Goal: Information Seeking & Learning: Learn about a topic

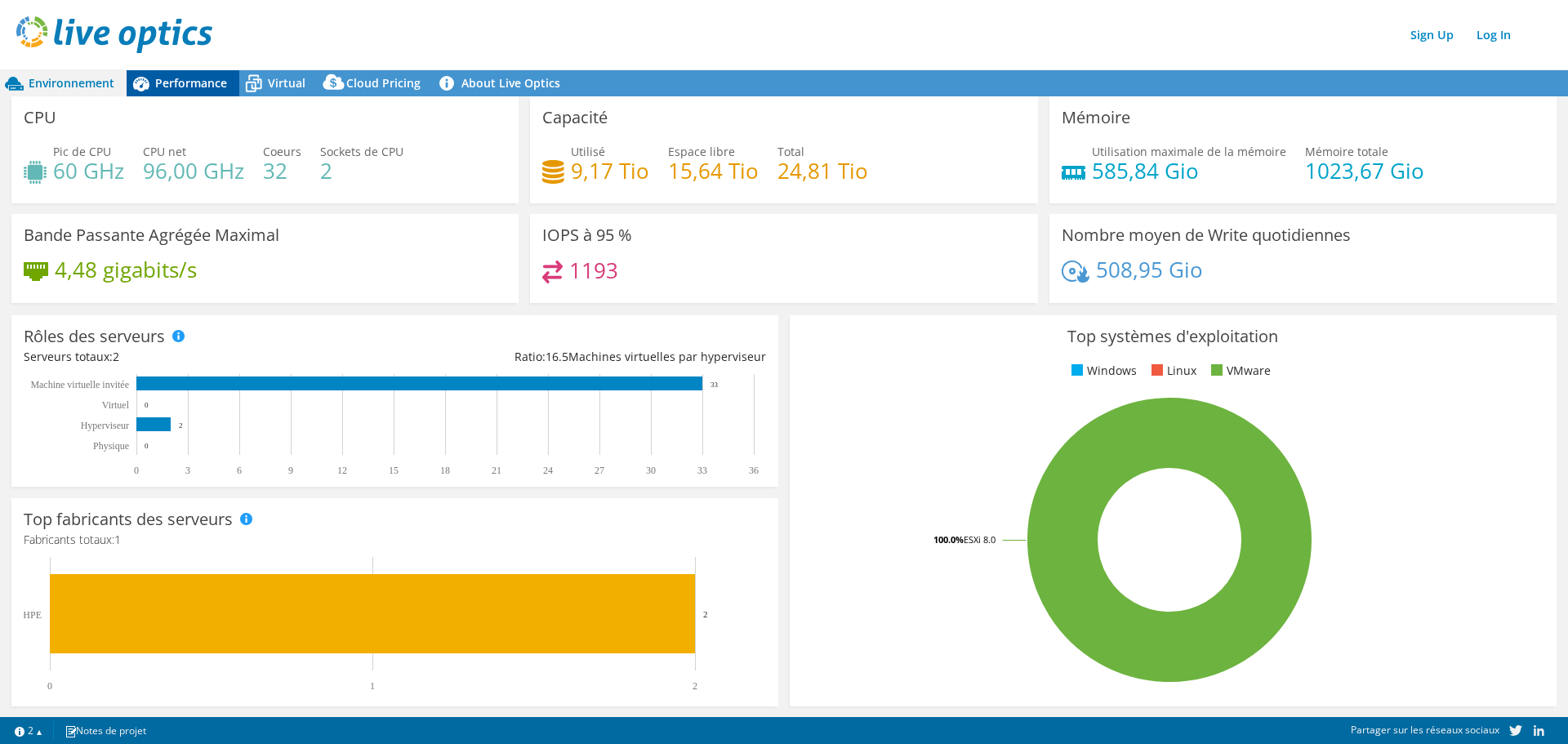
click at [157, 84] on span "Performance" at bounding box center [190, 83] width 72 height 16
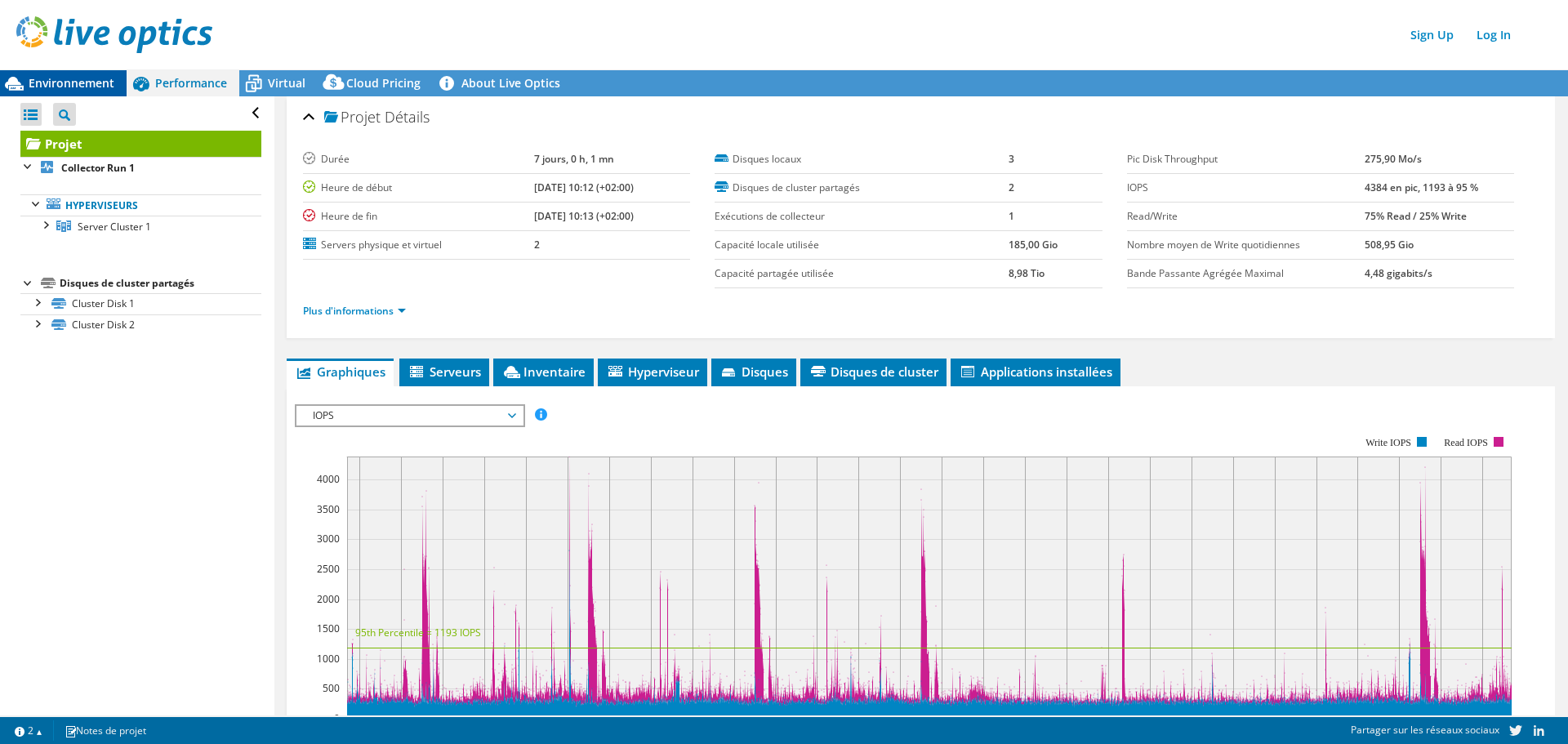
click at [90, 74] on div "Environnement" at bounding box center [63, 83] width 127 height 27
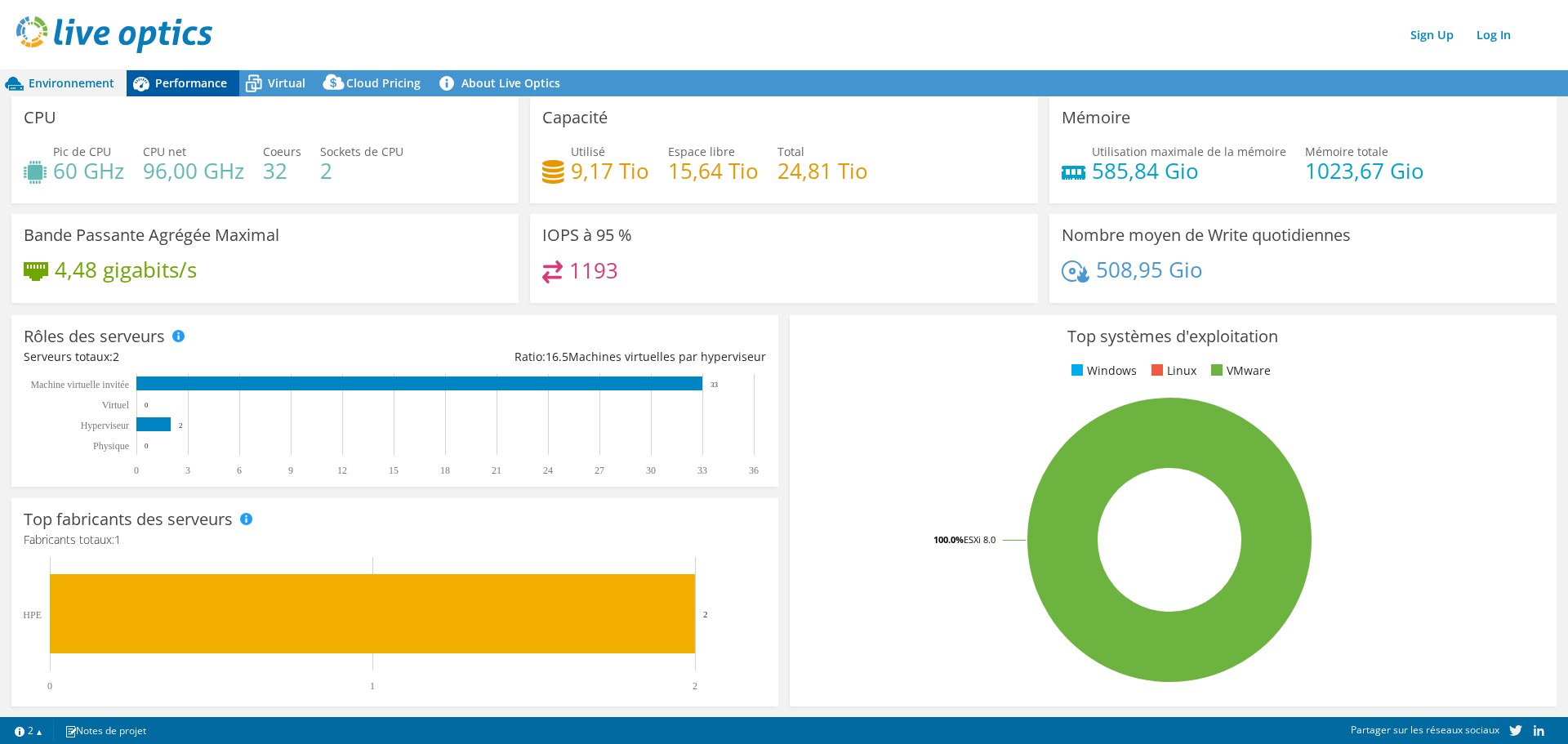
click at [175, 86] on span "Performance" at bounding box center [190, 83] width 72 height 16
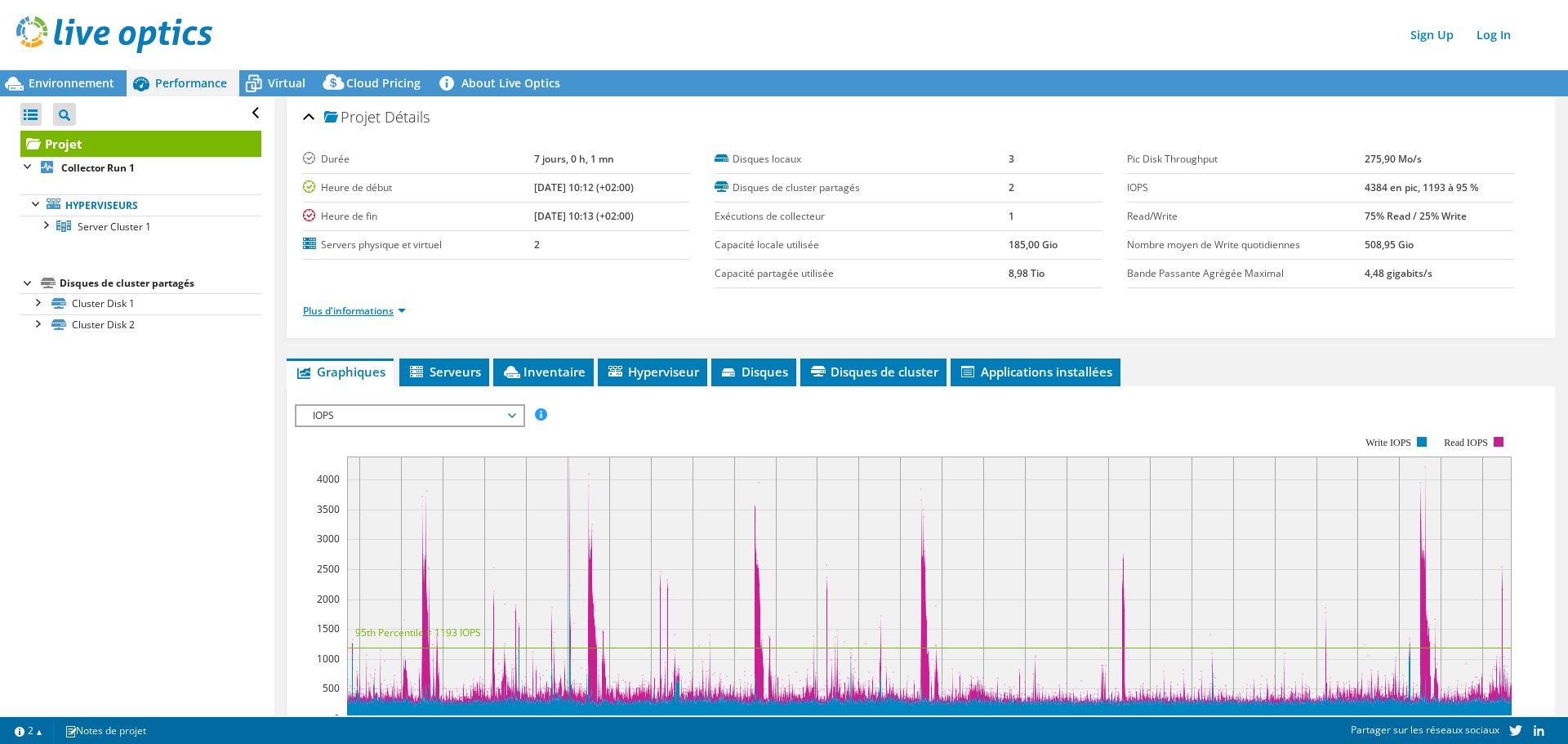
click at [406, 314] on link "Plus d'informations" at bounding box center [354, 311] width 103 height 14
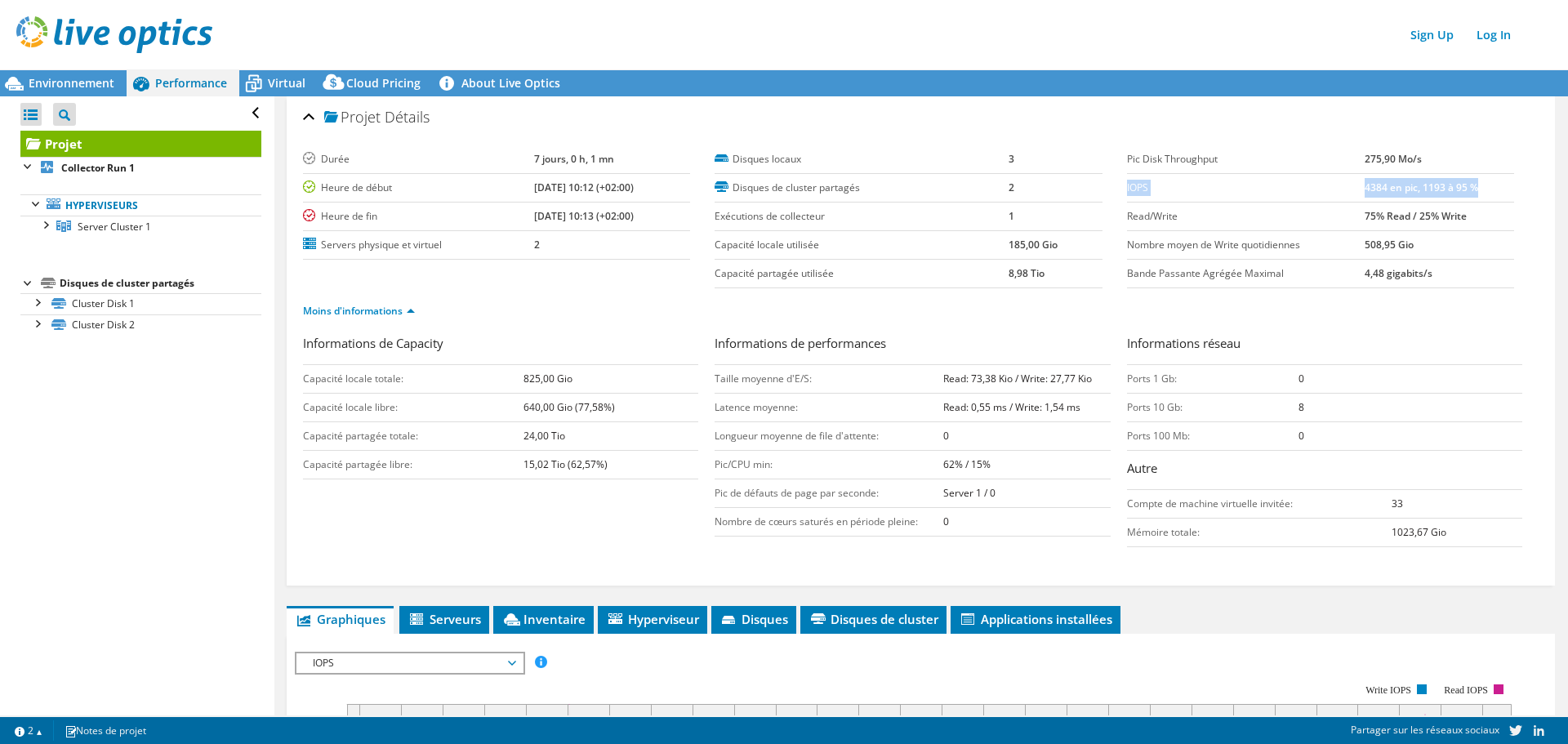
drag, startPoint x: 1469, startPoint y: 188, endPoint x: 1120, endPoint y: 190, distance: 349.0
click at [1127, 190] on tr "IOPS 4384 en pic, 1193 à 95 %" at bounding box center [1320, 188] width 387 height 28
click at [43, 89] on span "Environnement" at bounding box center [71, 83] width 86 height 16
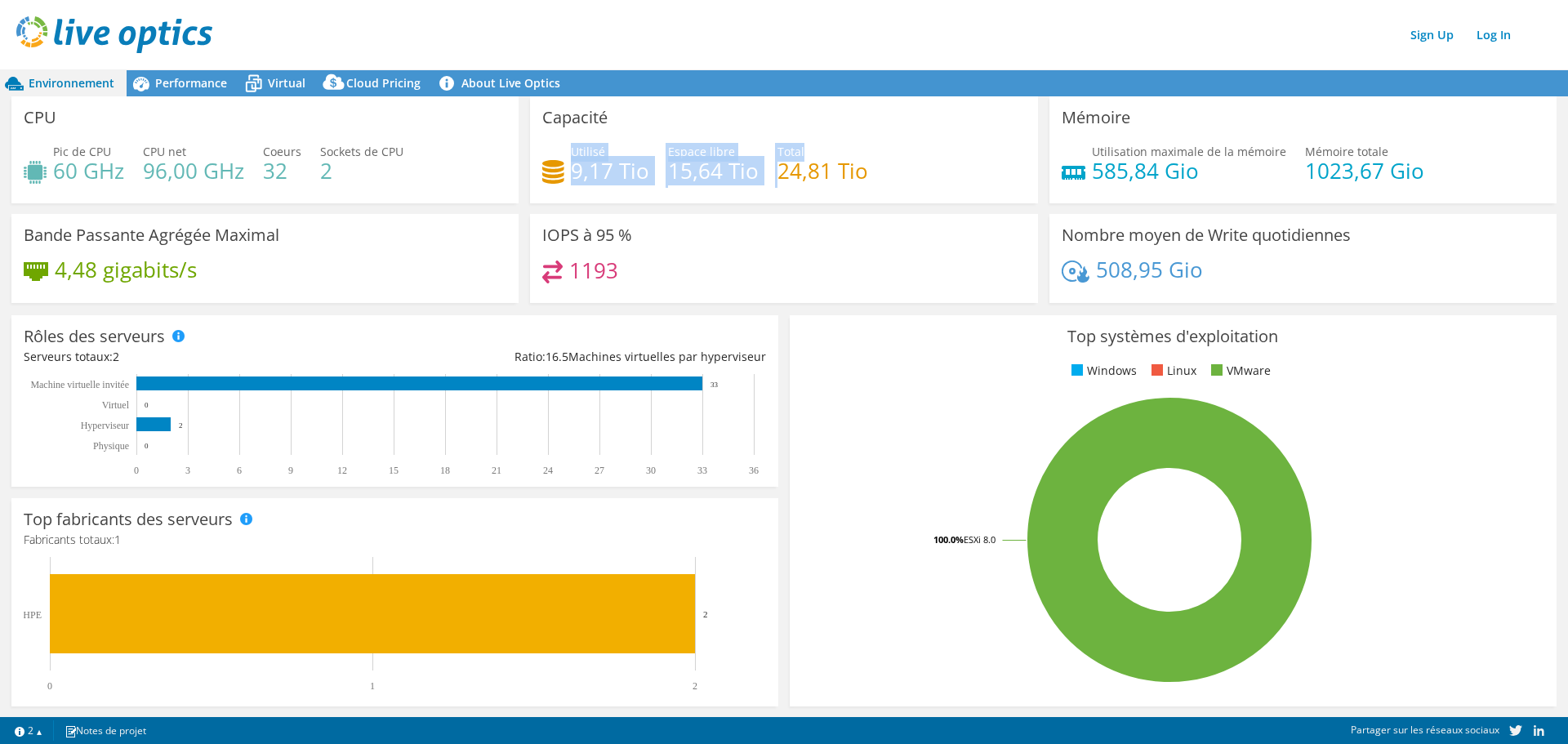
drag, startPoint x: 569, startPoint y: 149, endPoint x: 864, endPoint y: 151, distance: 295.0
click at [864, 151] on div "Utilisé 9,17 Tio Espace libre 15,64 Tio Total 24,81 Tio" at bounding box center [784, 169] width 483 height 53
click at [870, 175] on div "Utilisé 9,17 Tio Espace libre 15,64 Tio Total 24,81 Tio" at bounding box center [784, 169] width 483 height 53
drag, startPoint x: 870, startPoint y: 175, endPoint x: 367, endPoint y: -82, distance: 564.9
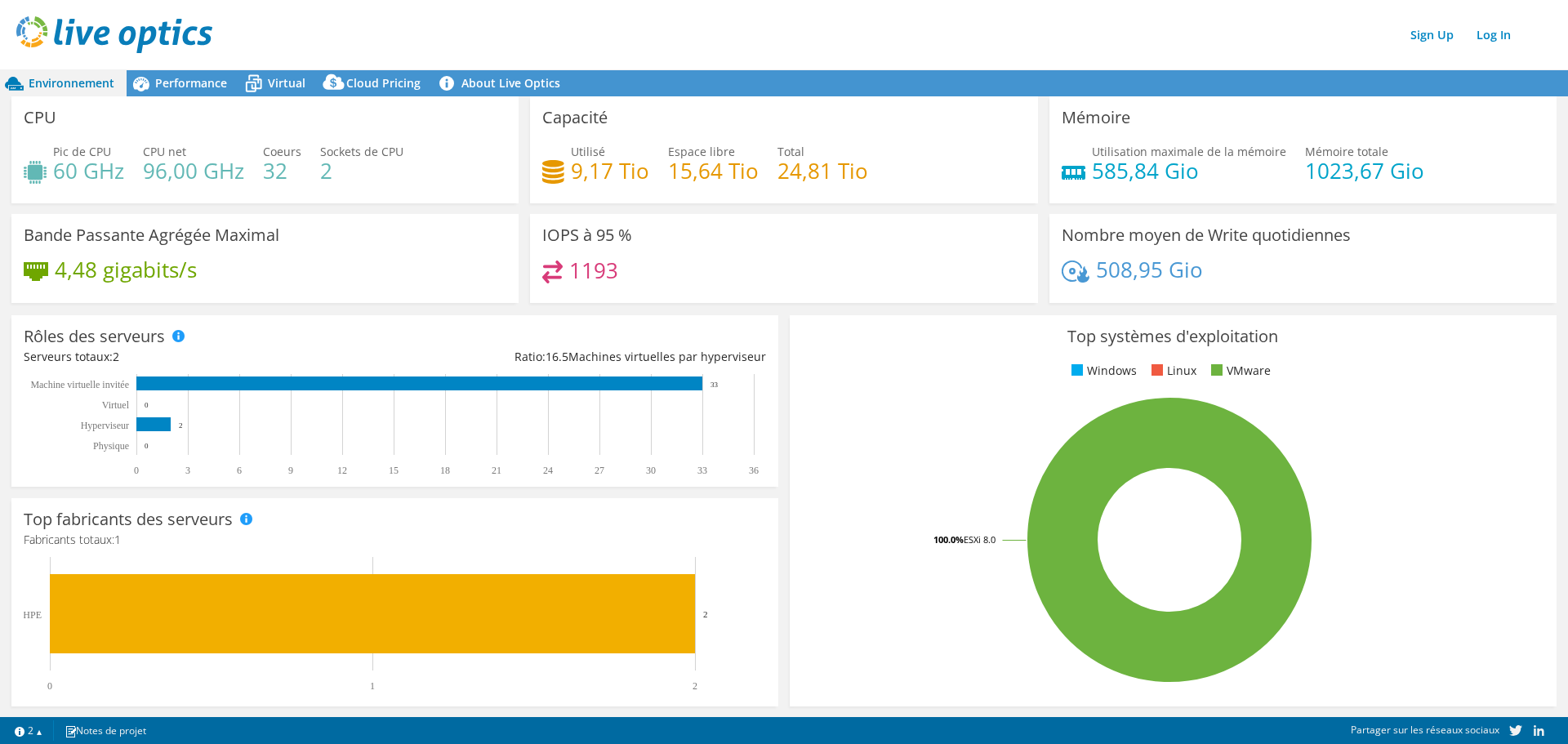
click at [367, 0] on html "Sign Up Log In Ce projet a été archivé. Il ne peut plus être modifié et les gra…" at bounding box center [784, 372] width 1568 height 744
click at [848, 163] on h4 "24,81 Tio" at bounding box center [823, 171] width 90 height 18
drag, startPoint x: 861, startPoint y: 166, endPoint x: 449, endPoint y: 70, distance: 423.0
click at [449, 70] on div "Environnement Performance Virtual Cloud Pricing" at bounding box center [784, 390] width 1568 height 709
click at [861, 167] on div "Utilisé 9,17 Tio Espace libre 15,64 Tio Total 24,81 Tio" at bounding box center [784, 169] width 483 height 53
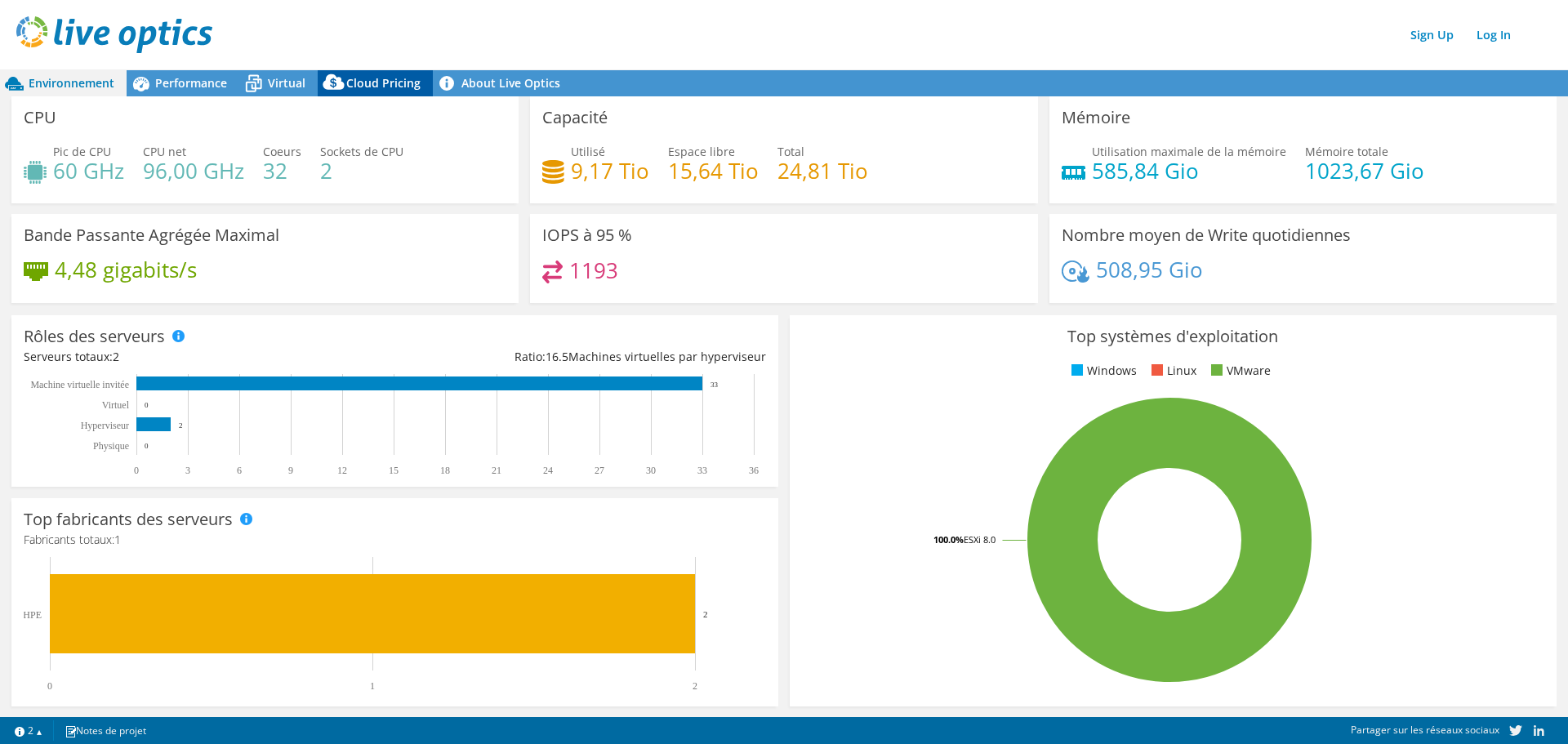
click at [417, 90] on div "Cloud Pricing" at bounding box center [375, 83] width 115 height 27
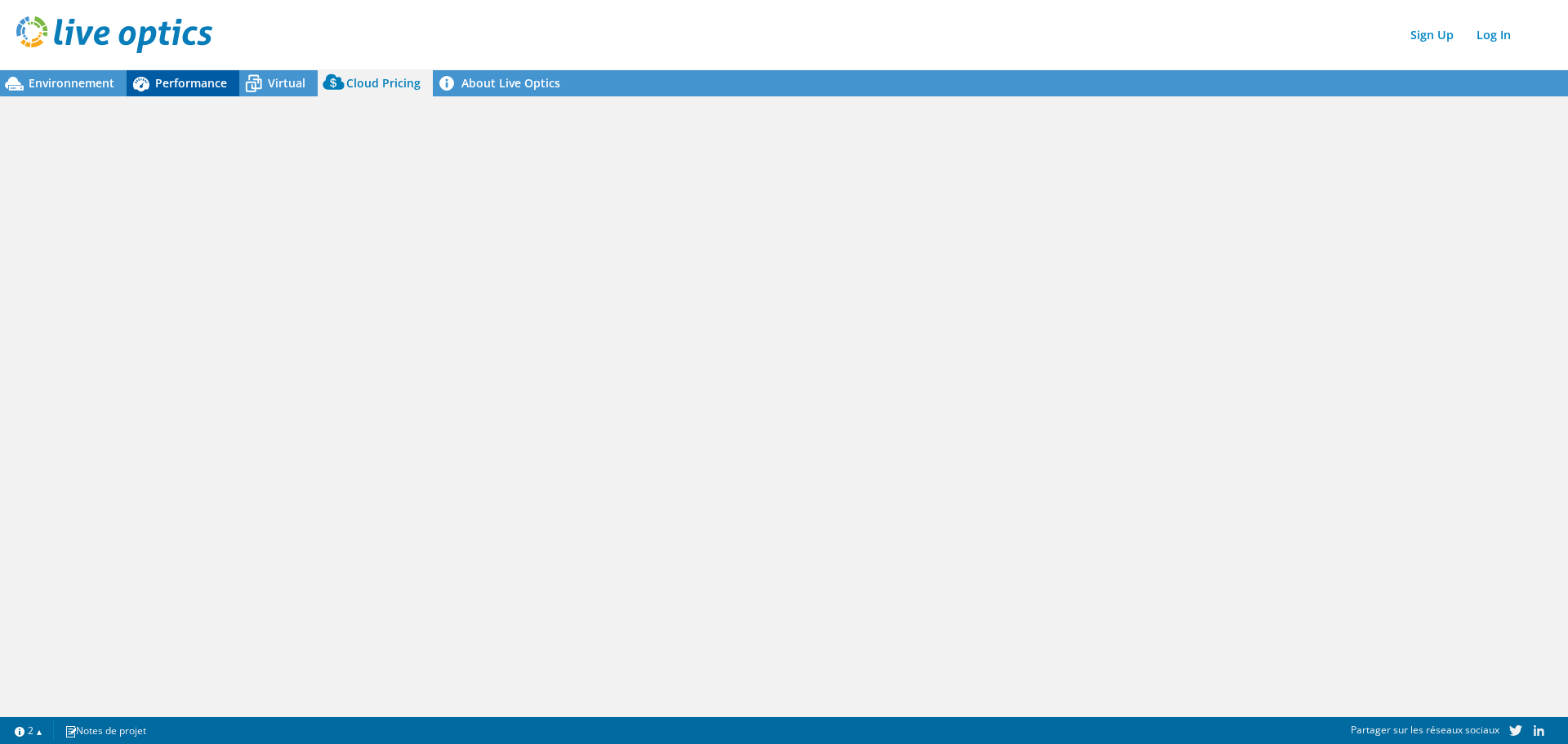
click at [205, 83] on span "Performance" at bounding box center [190, 83] width 72 height 16
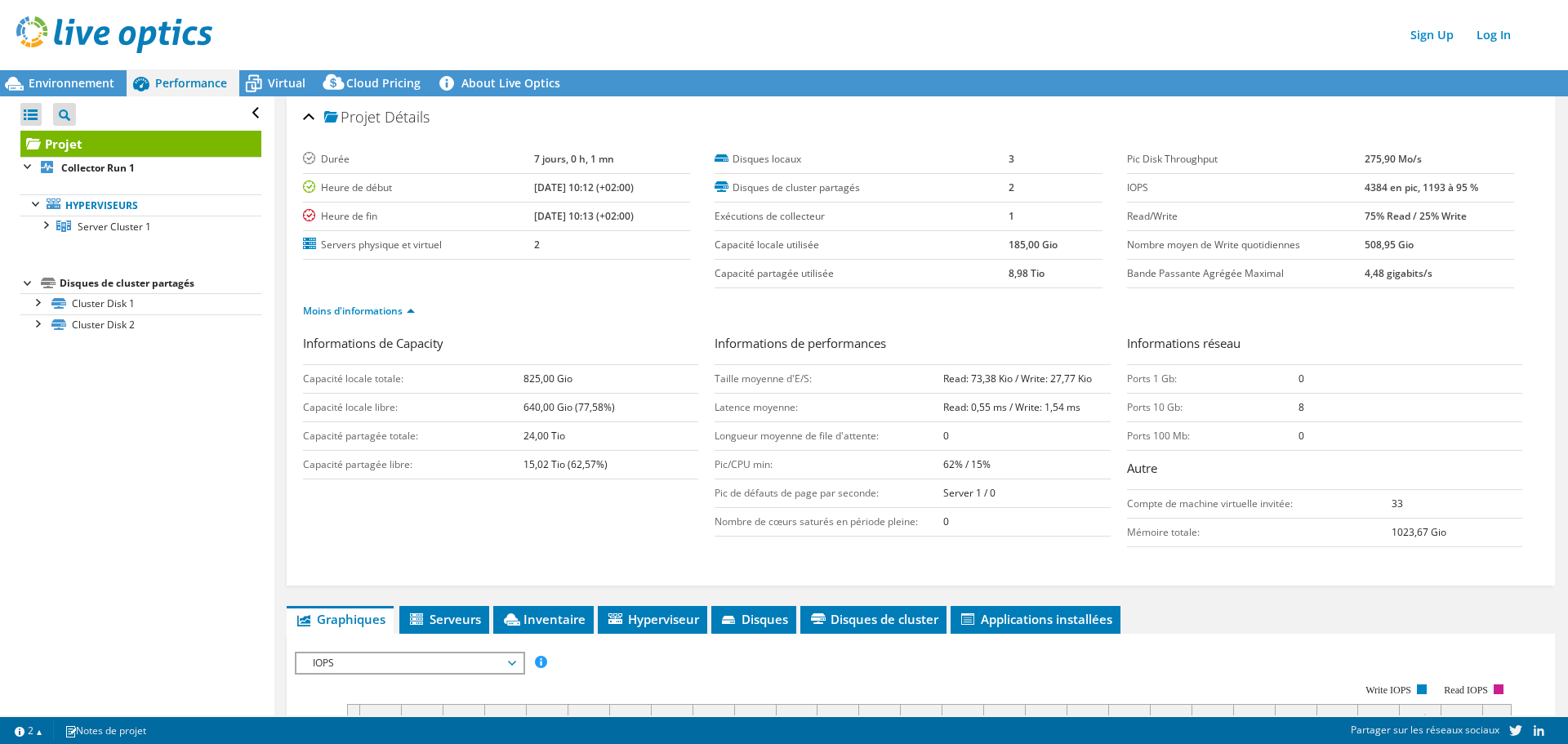
scroll to position [163, 0]
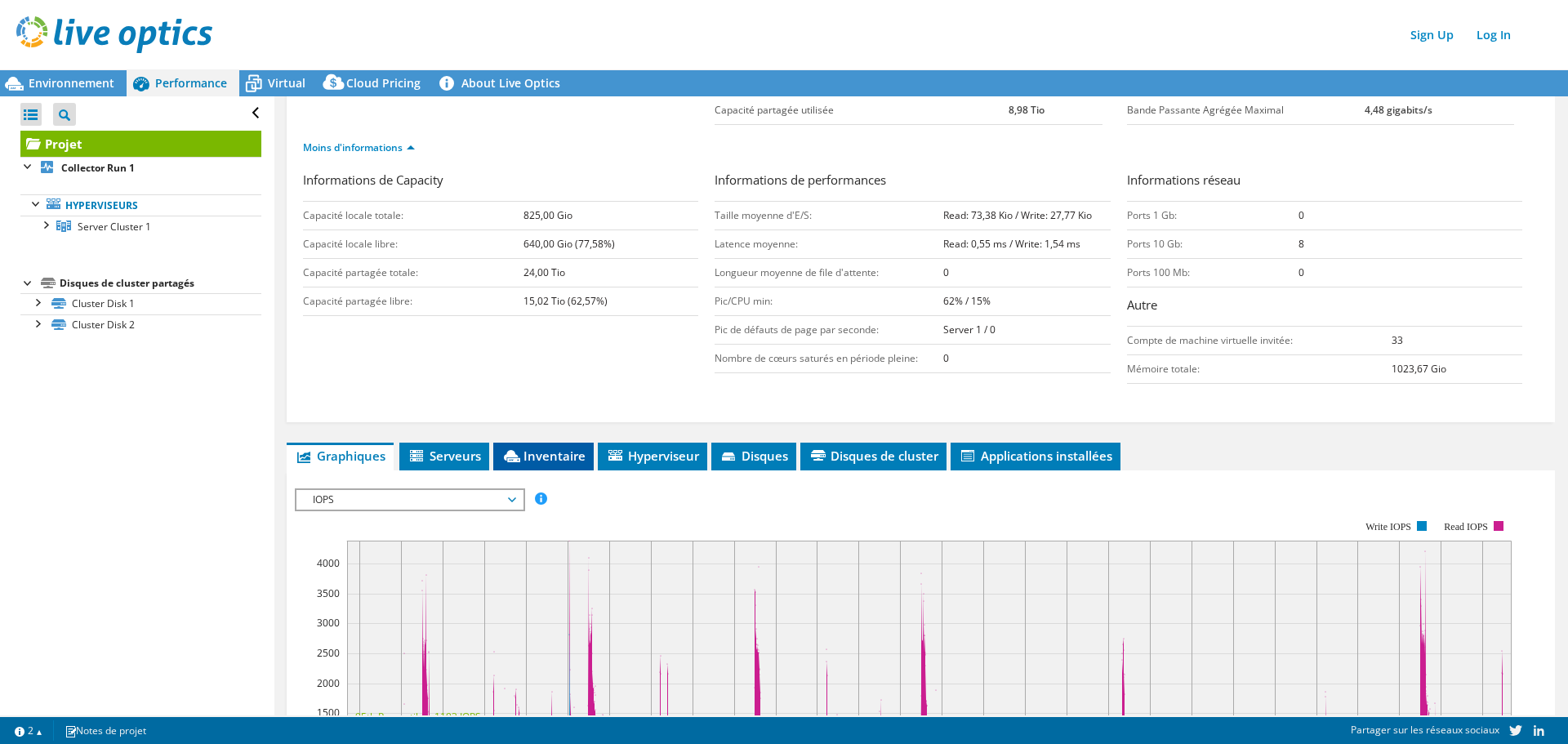
click at [530, 446] on li "Inventaire" at bounding box center [543, 456] width 100 height 27
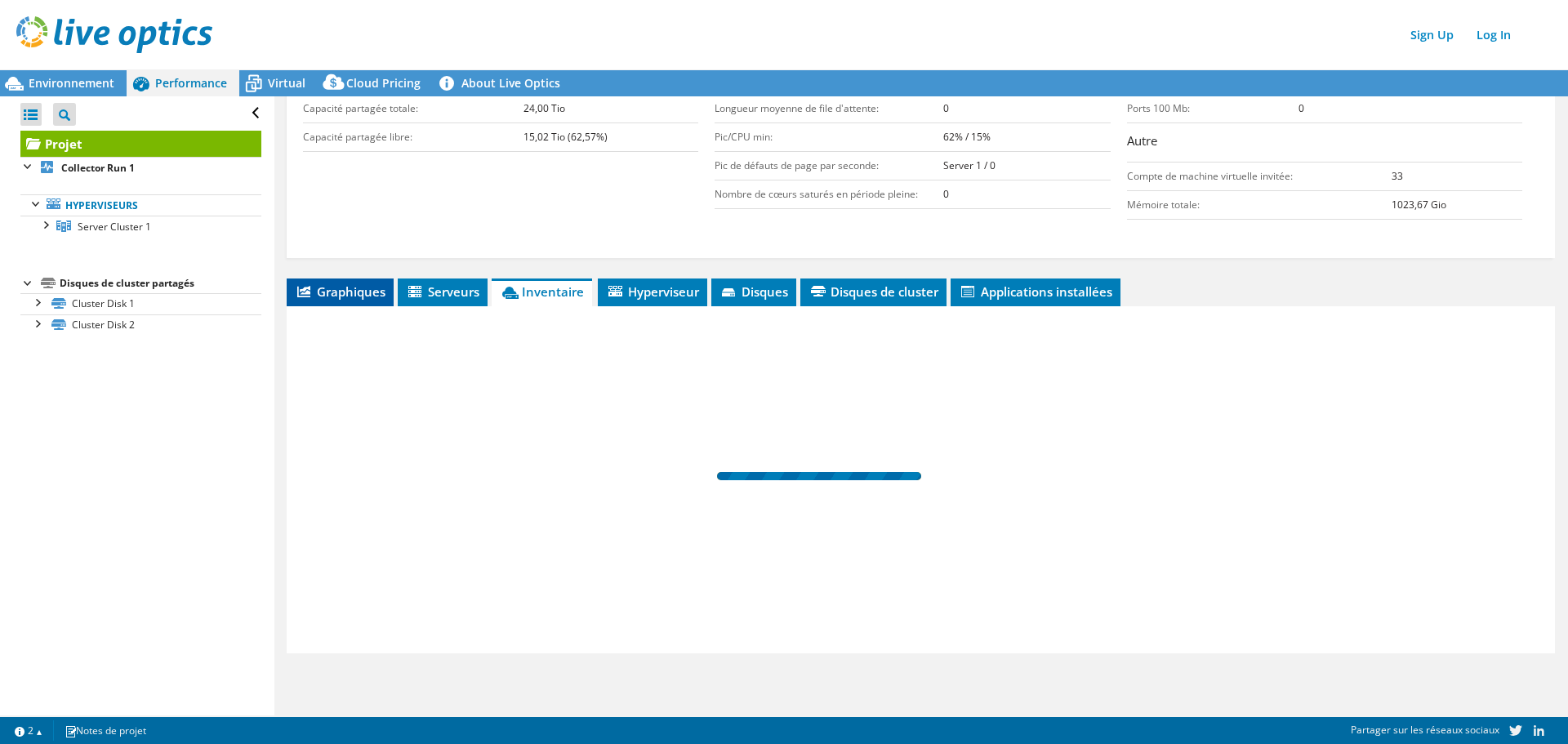
click at [326, 301] on li "Graphiques" at bounding box center [340, 292] width 107 height 27
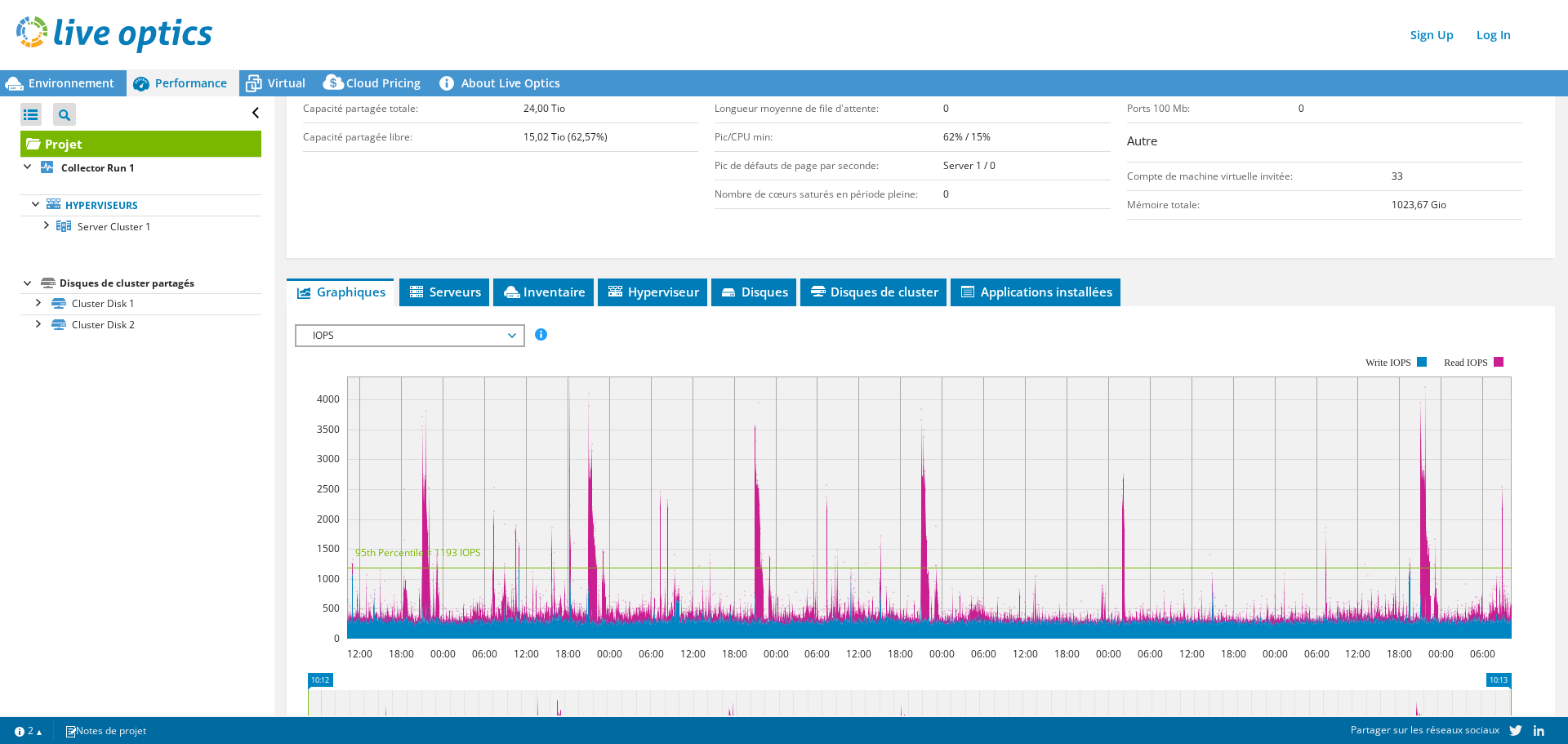
scroll to position [82, 0]
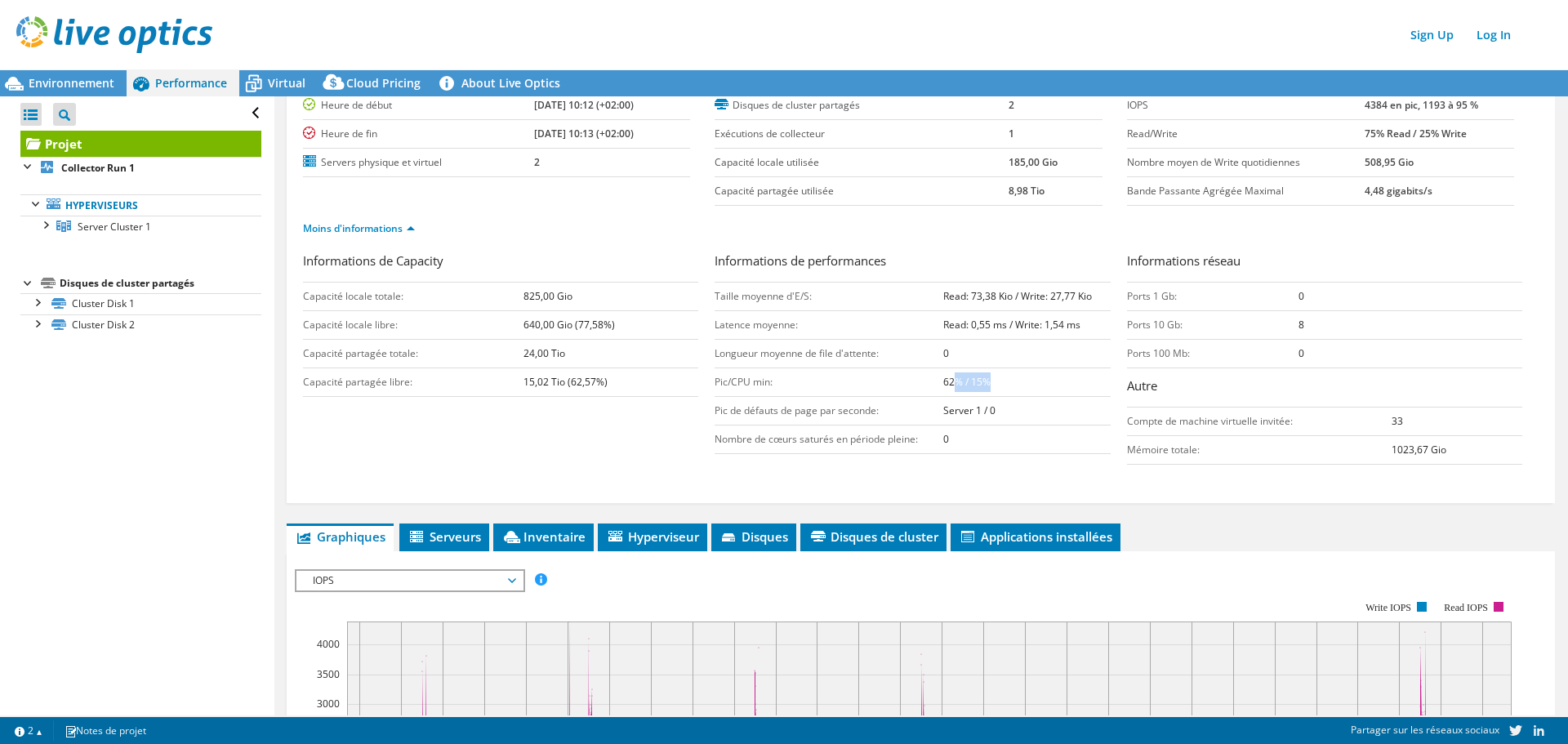
drag, startPoint x: 1001, startPoint y: 387, endPoint x: 1068, endPoint y: 387, distance: 67.0
click at [1061, 387] on td "62% / 15%" at bounding box center [1026, 383] width 167 height 28
click at [1070, 387] on td "62% / 15%" at bounding box center [1026, 383] width 167 height 28
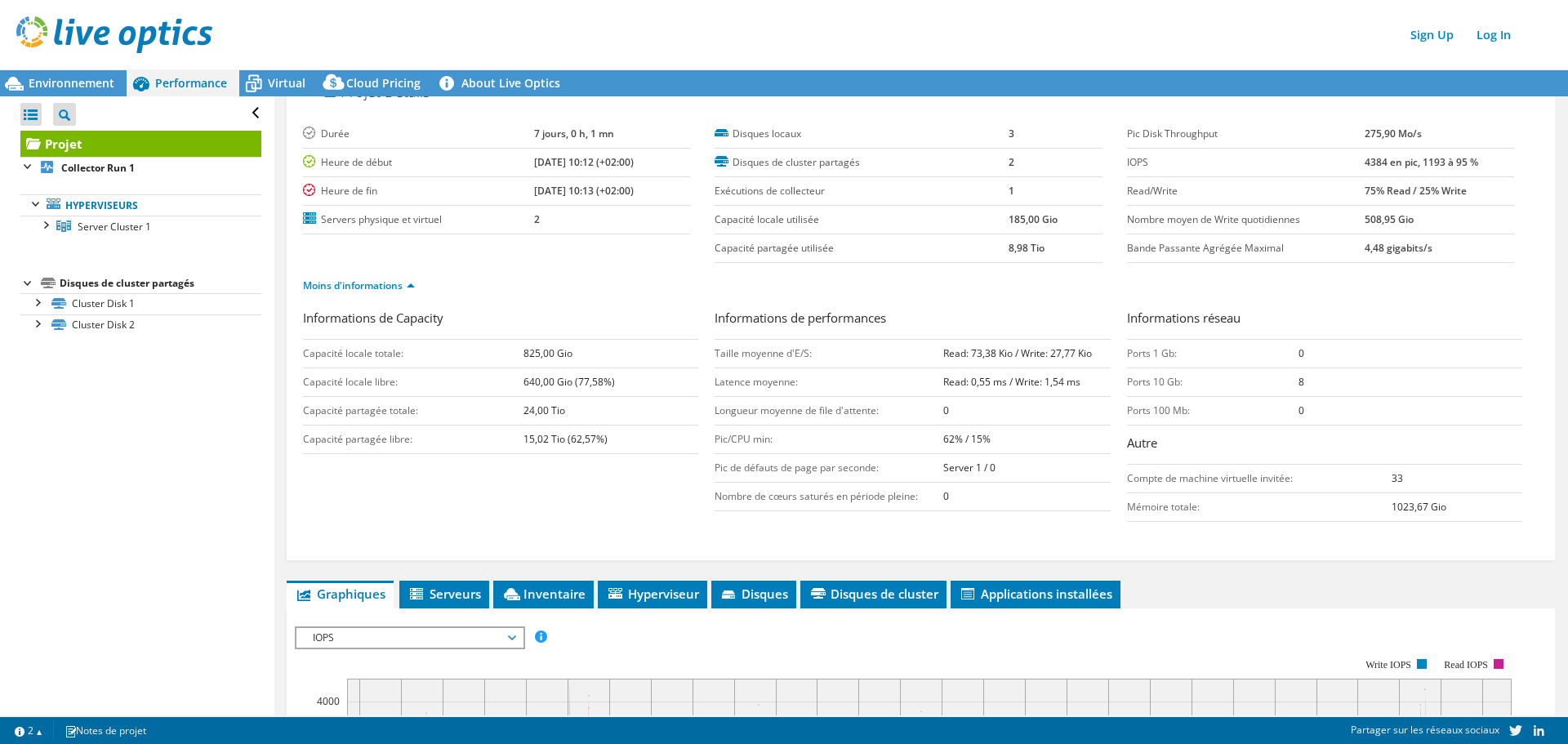
scroll to position [0, 0]
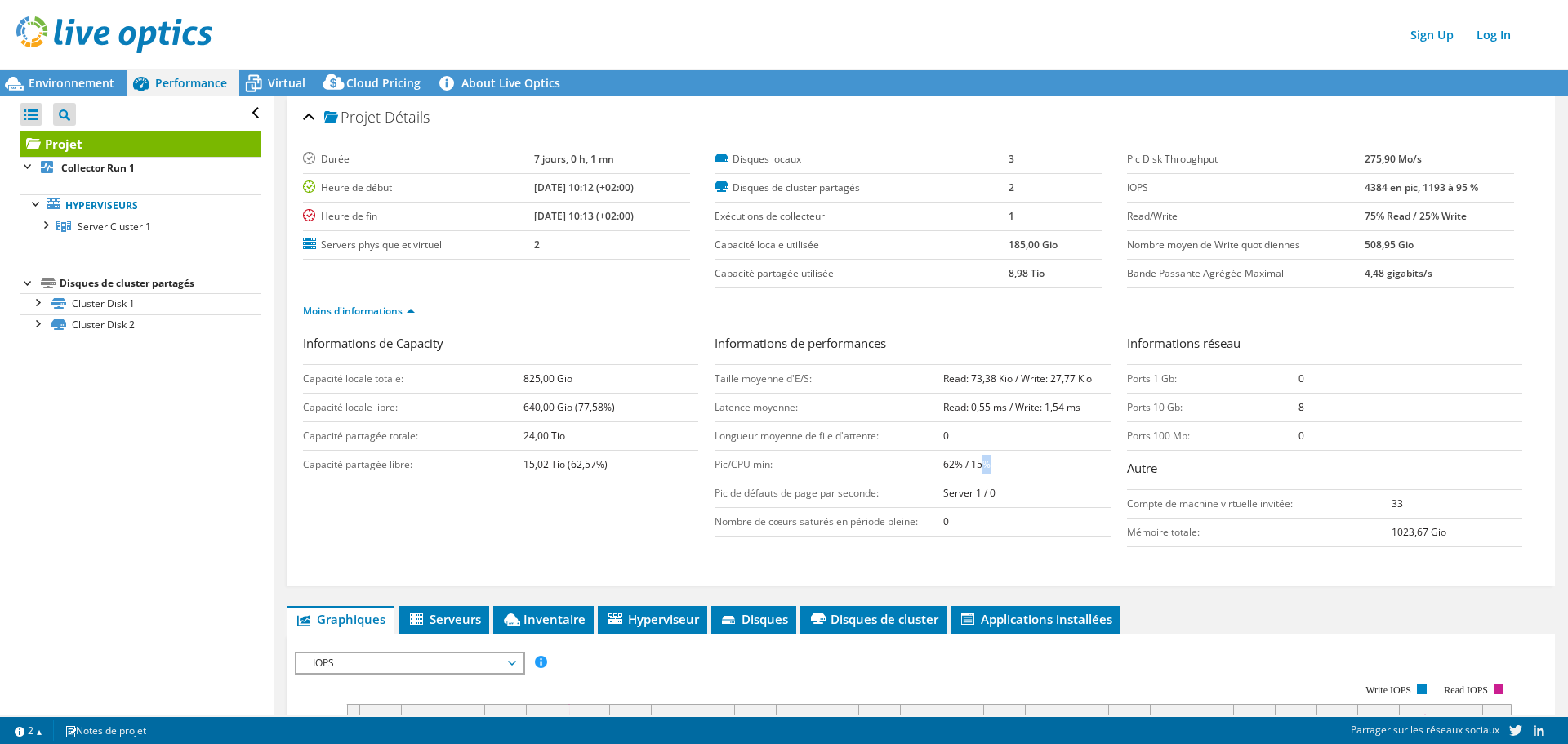
drag, startPoint x: 981, startPoint y: 463, endPoint x: 1023, endPoint y: 467, distance: 42.2
click at [1021, 467] on td "62% / 15%" at bounding box center [1026, 465] width 167 height 28
click at [1023, 467] on td "62% / 15%" at bounding box center [1026, 465] width 167 height 28
click at [986, 467] on td "62% / 15%" at bounding box center [1026, 465] width 167 height 28
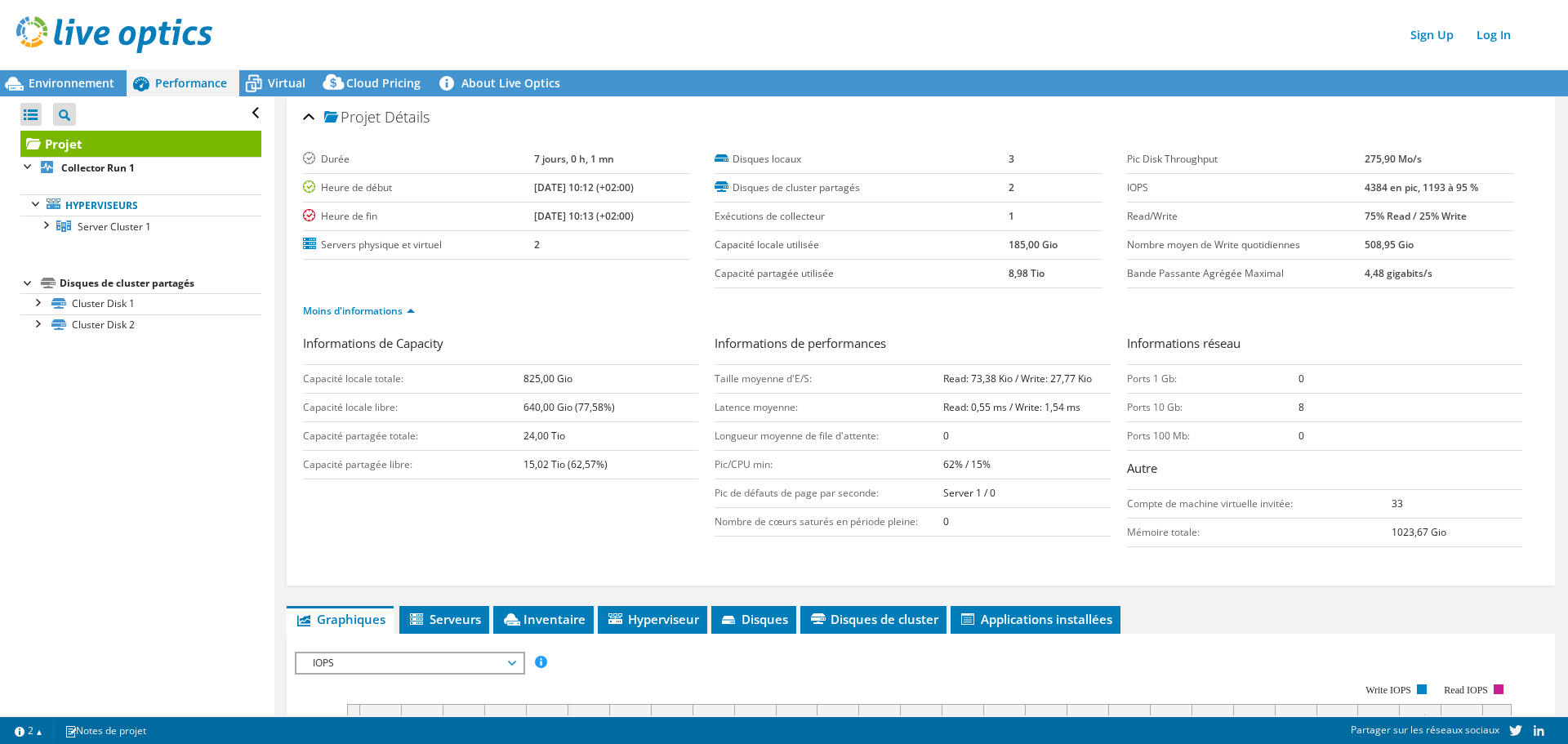
click at [916, 466] on td "Pic/CPU min:" at bounding box center [829, 465] width 228 height 28
drag, startPoint x: 906, startPoint y: 463, endPoint x: 827, endPoint y: 447, distance: 80.6
click at [891, 459] on td "Pic/CPU min:" at bounding box center [829, 465] width 228 height 28
click at [786, 442] on td "Longueur moyenne de file d'attente:" at bounding box center [829, 437] width 228 height 28
drag, startPoint x: 934, startPoint y: 458, endPoint x: 995, endPoint y: 461, distance: 61.1
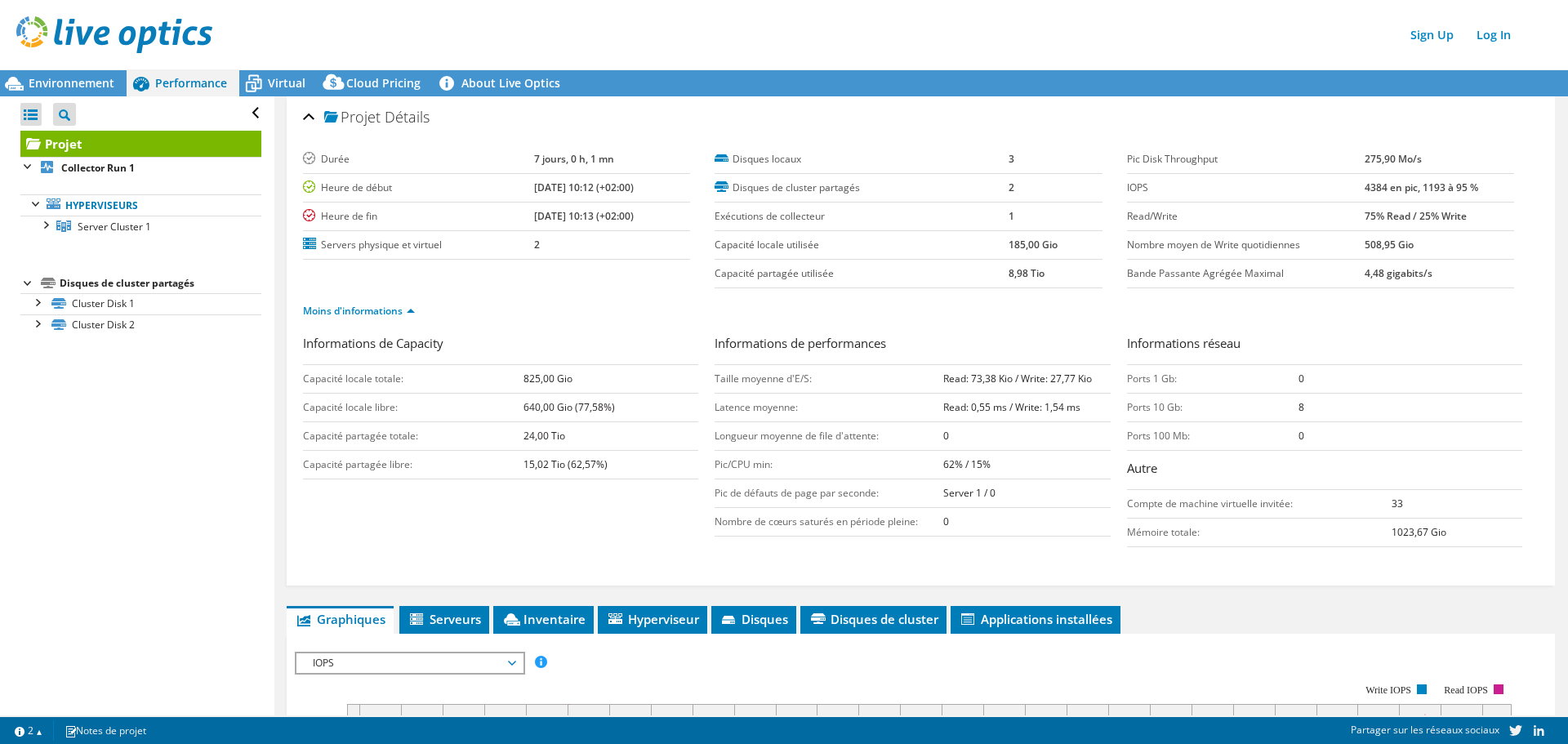
click at [954, 458] on tr "Pic/CPU min: 62% / 15%" at bounding box center [912, 465] width 395 height 28
drag, startPoint x: 995, startPoint y: 461, endPoint x: 1010, endPoint y: 466, distance: 15.8
click at [999, 462] on td "62% / 15%" at bounding box center [1026, 465] width 167 height 28
click at [1038, 469] on td "62% / 15%" at bounding box center [1026, 465] width 167 height 28
click at [1000, 455] on td "62% / 15%" at bounding box center [1026, 465] width 167 height 28
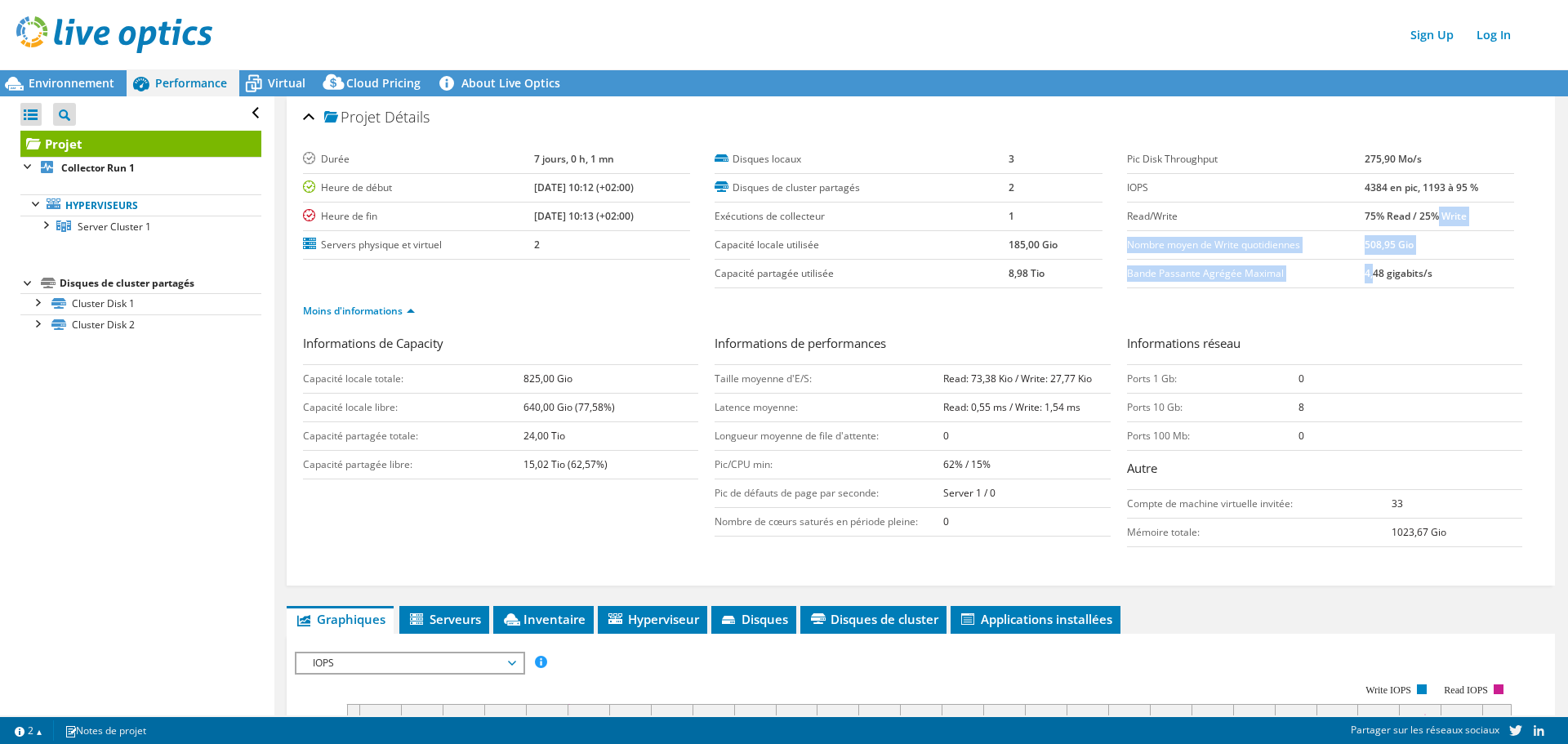
drag, startPoint x: 1429, startPoint y: 219, endPoint x: 1330, endPoint y: 282, distance: 117.3
click at [1339, 276] on tbody "Pic Disk Throughput 275,90 Mo/s IOPS 4384 en pic, 1193 à 95 % Read/Write 75% Re…" at bounding box center [1320, 216] width 387 height 143
click at [1330, 282] on td "Bande Passante Agrégée Maximal" at bounding box center [1246, 274] width 238 height 28
click at [1298, 213] on label "Read/Write" at bounding box center [1246, 216] width 238 height 16
click at [943, 242] on label "Capacité locale utilisée" at bounding box center [861, 245] width 294 height 16
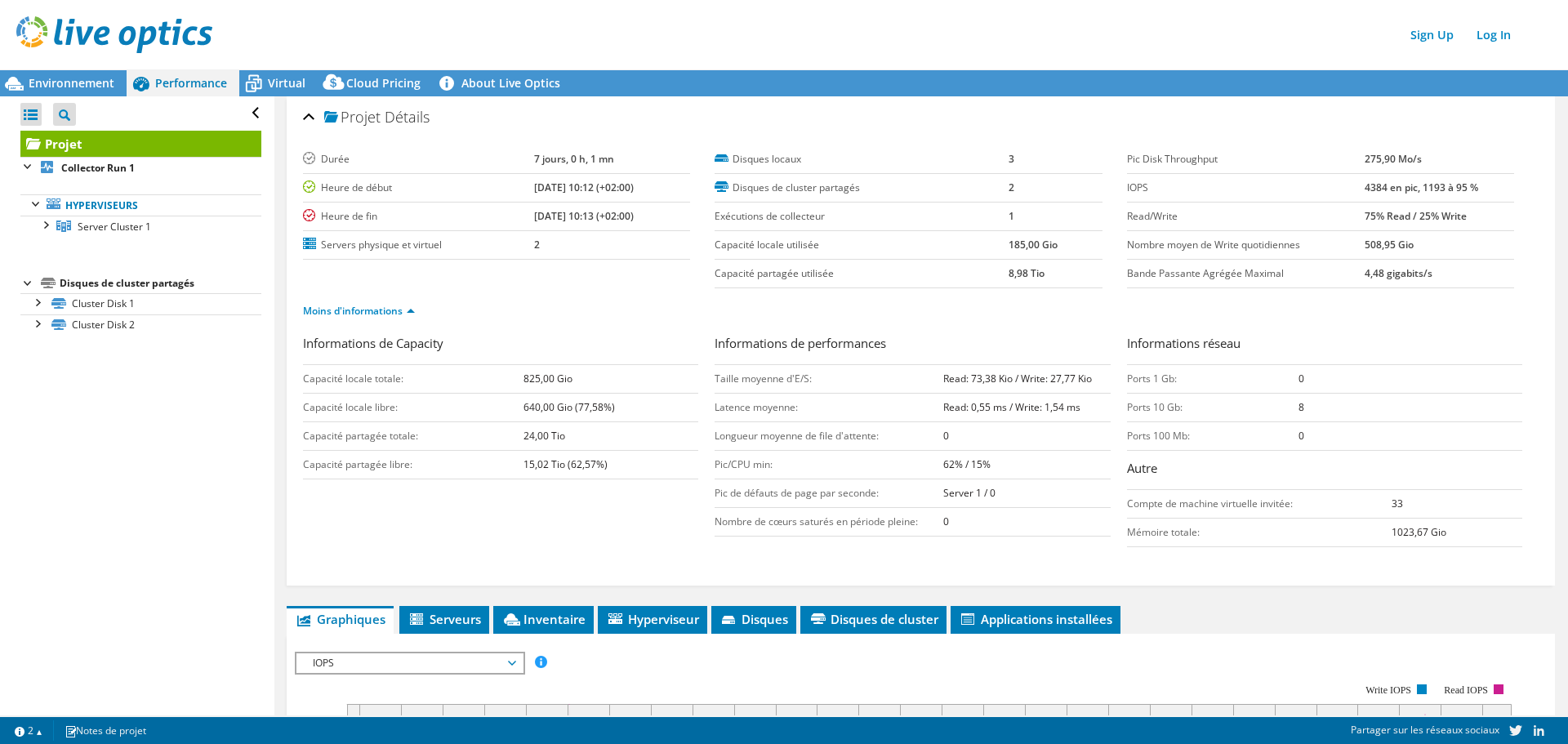
click at [1125, 277] on section "Durée 7 jours, 0 h, 1 mn Heure de début [DATE] 10:12 (+02:00) Heure de fin [DAT…" at bounding box center [921, 239] width 1236 height 189
click at [1179, 279] on label "Bande Passante Agrégée Maximal" at bounding box center [1246, 274] width 238 height 16
click at [893, 251] on label "Capacité locale utilisée" at bounding box center [861, 245] width 294 height 16
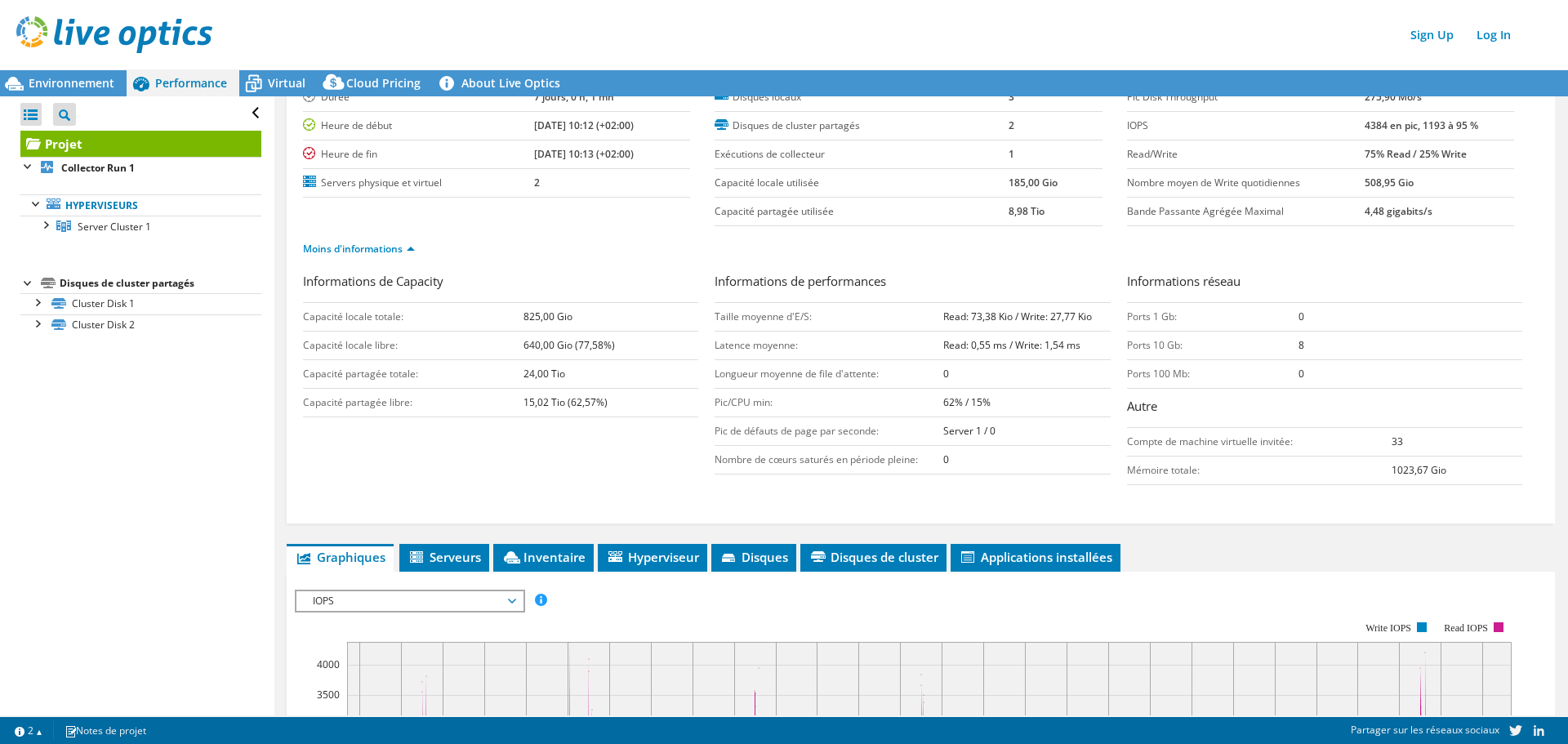
scroll to position [163, 0]
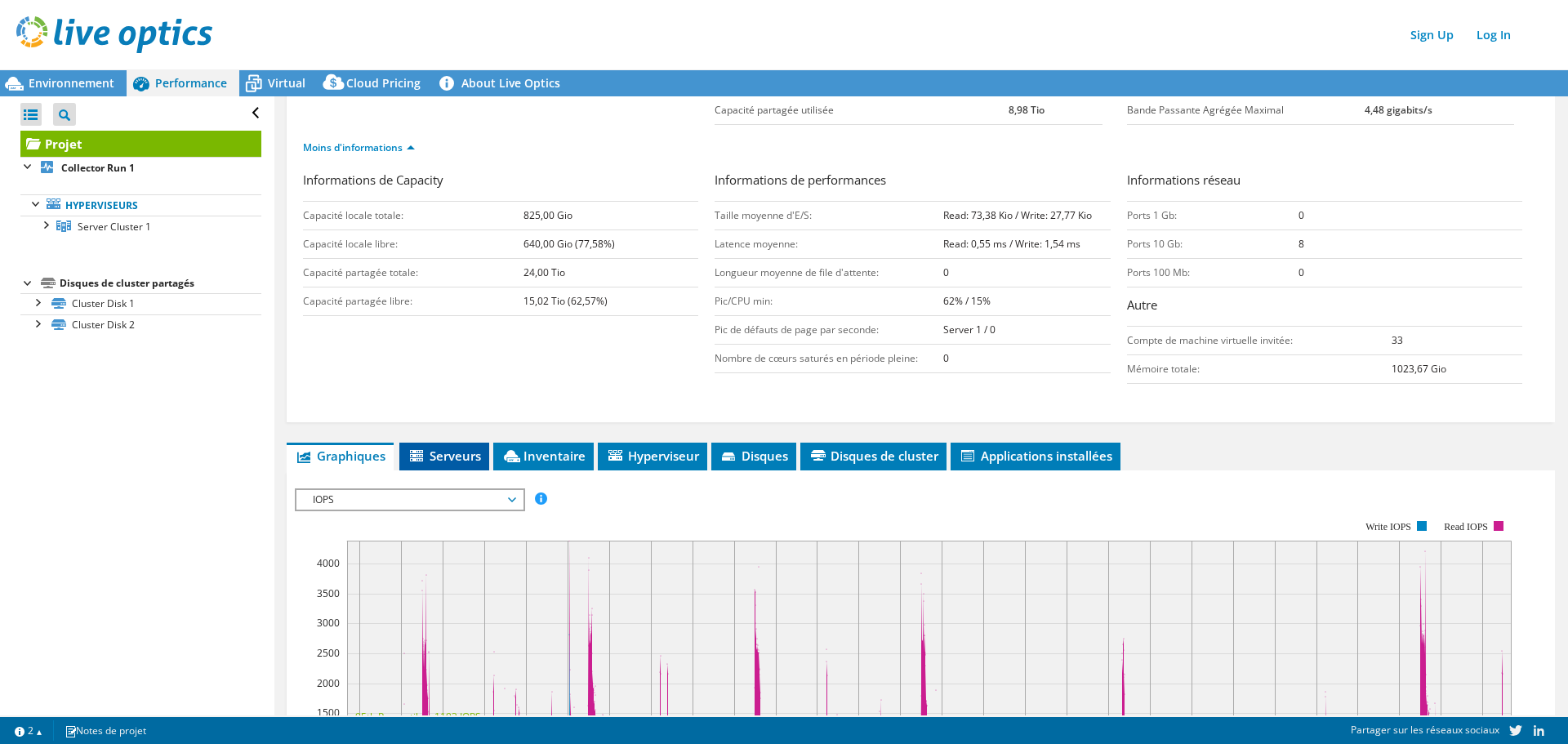
click at [446, 455] on span "Serveurs" at bounding box center [444, 456] width 73 height 16
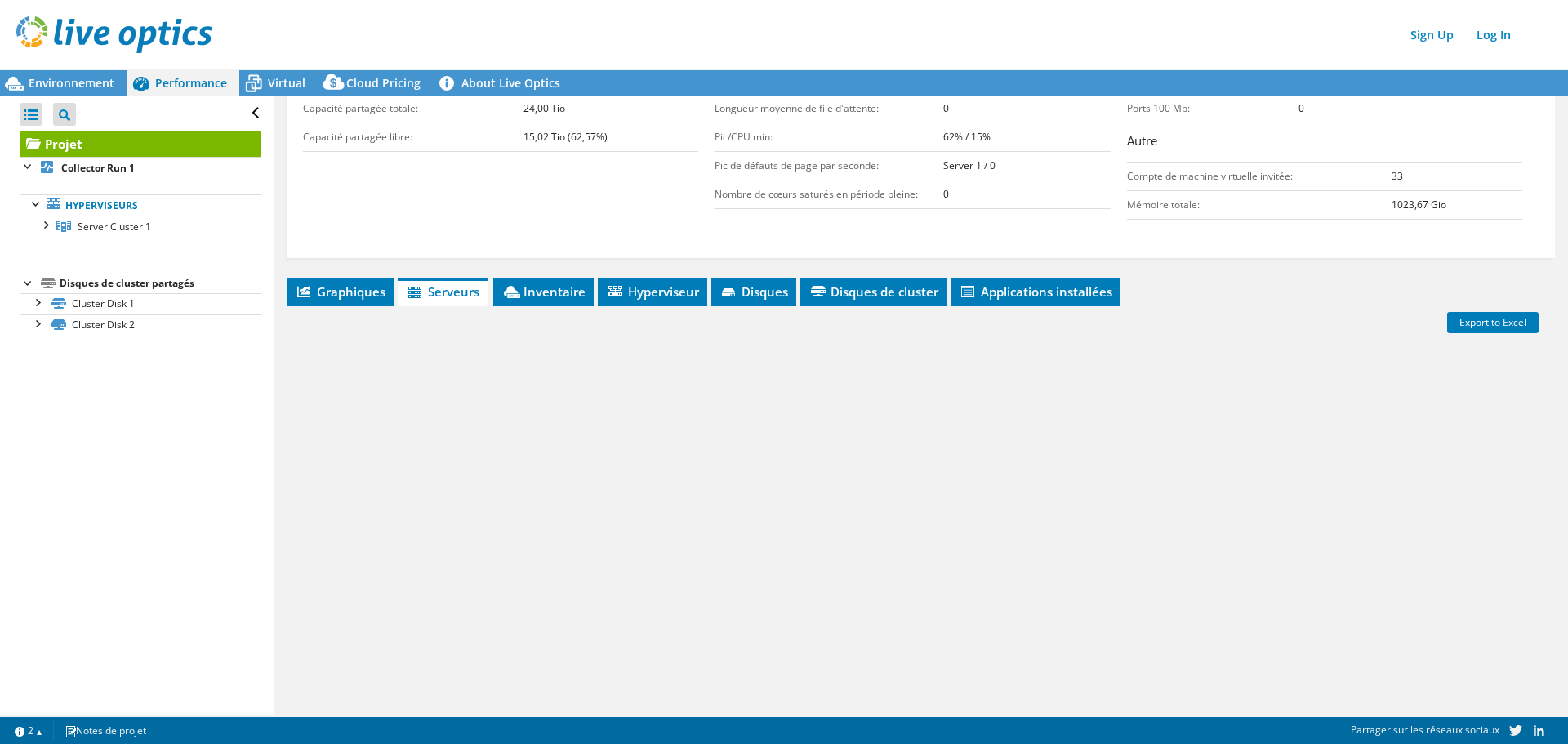
scroll to position [0, 0]
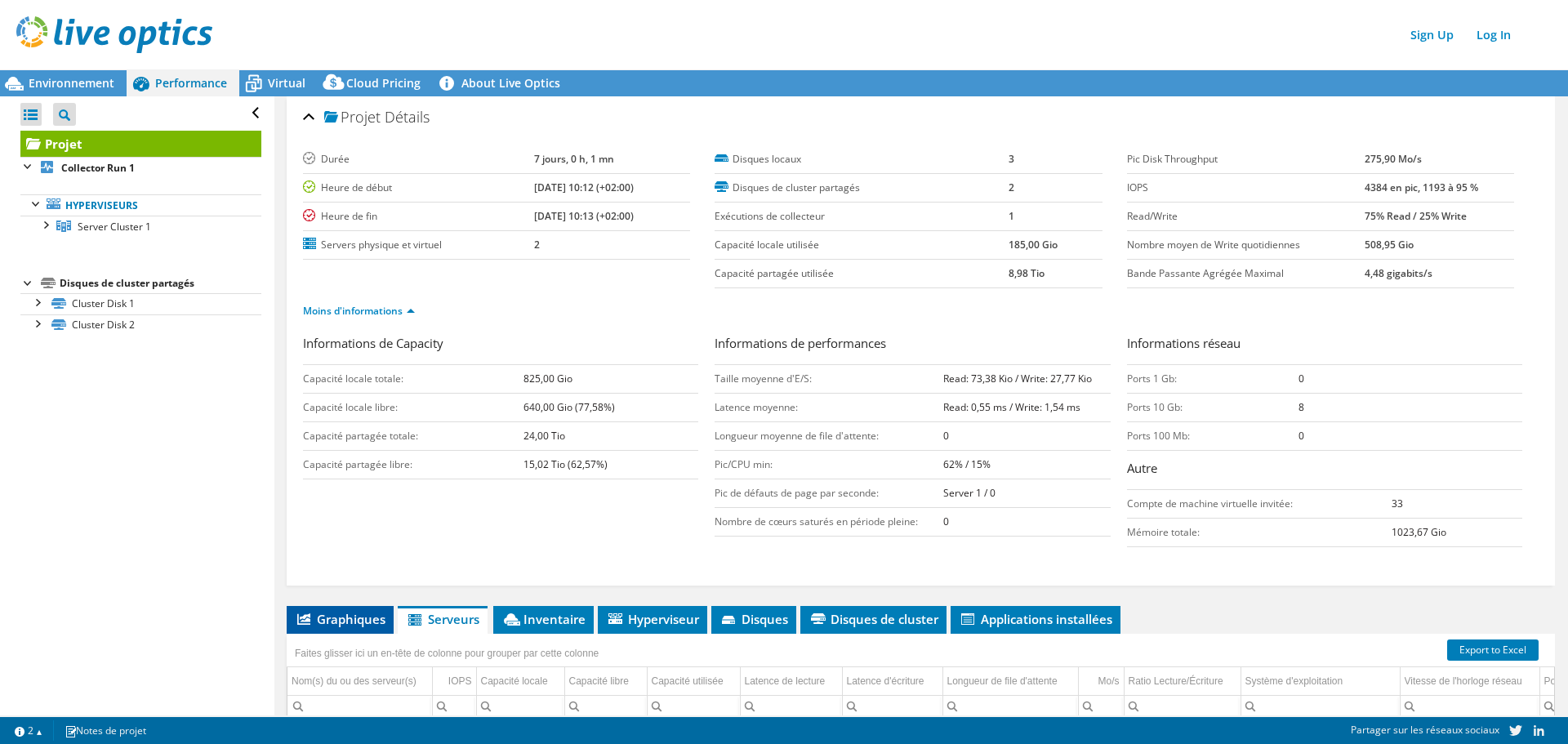
click at [349, 626] on span "Graphiques" at bounding box center [340, 619] width 90 height 16
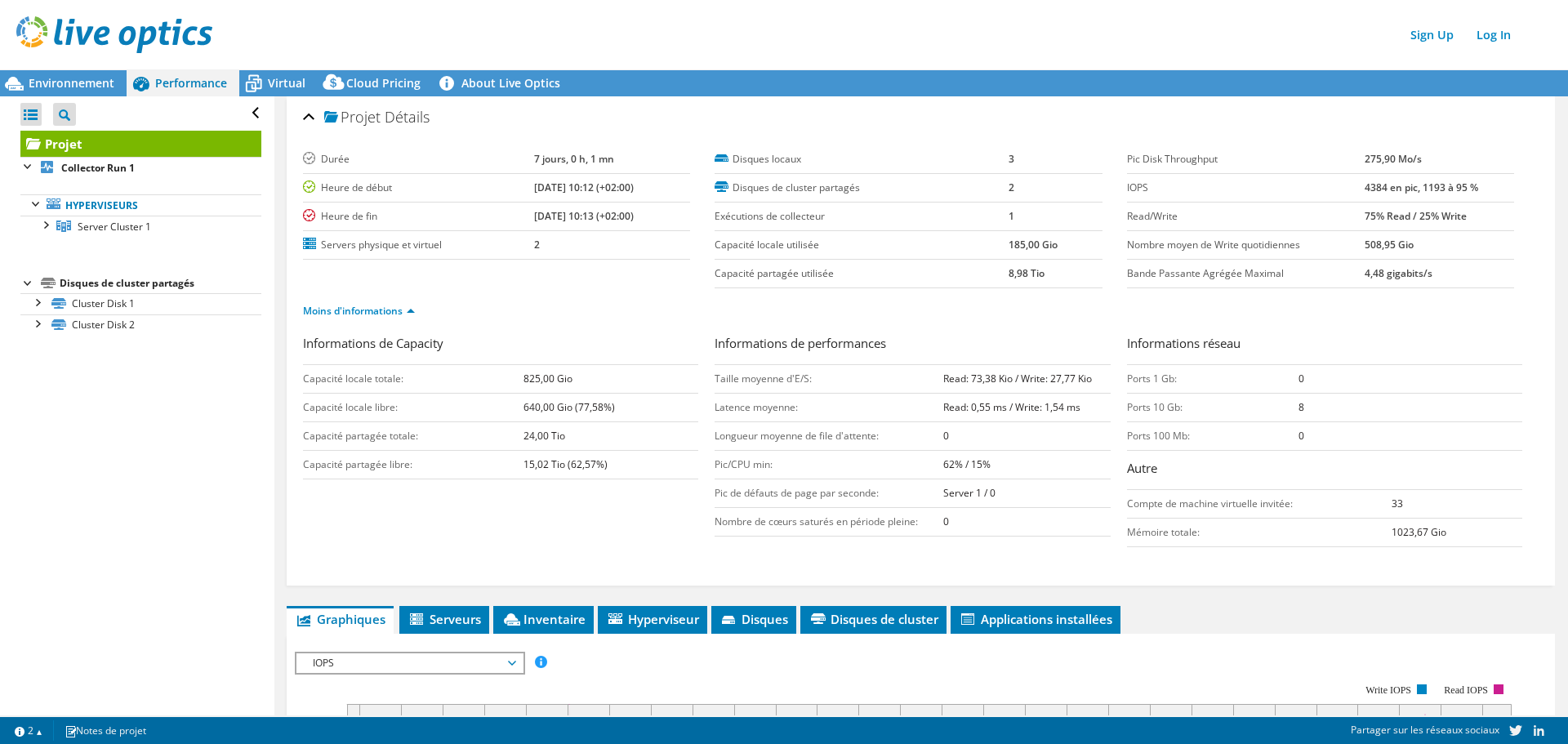
drag, startPoint x: 1355, startPoint y: 268, endPoint x: 1441, endPoint y: 264, distance: 86.1
click at [1441, 264] on td "4,48 gigabits/s" at bounding box center [1439, 274] width 150 height 28
drag, startPoint x: 1473, startPoint y: 221, endPoint x: 1379, endPoint y: 213, distance: 94.3
click at [1379, 213] on td "75% Read / 25% Write" at bounding box center [1439, 217] width 150 height 28
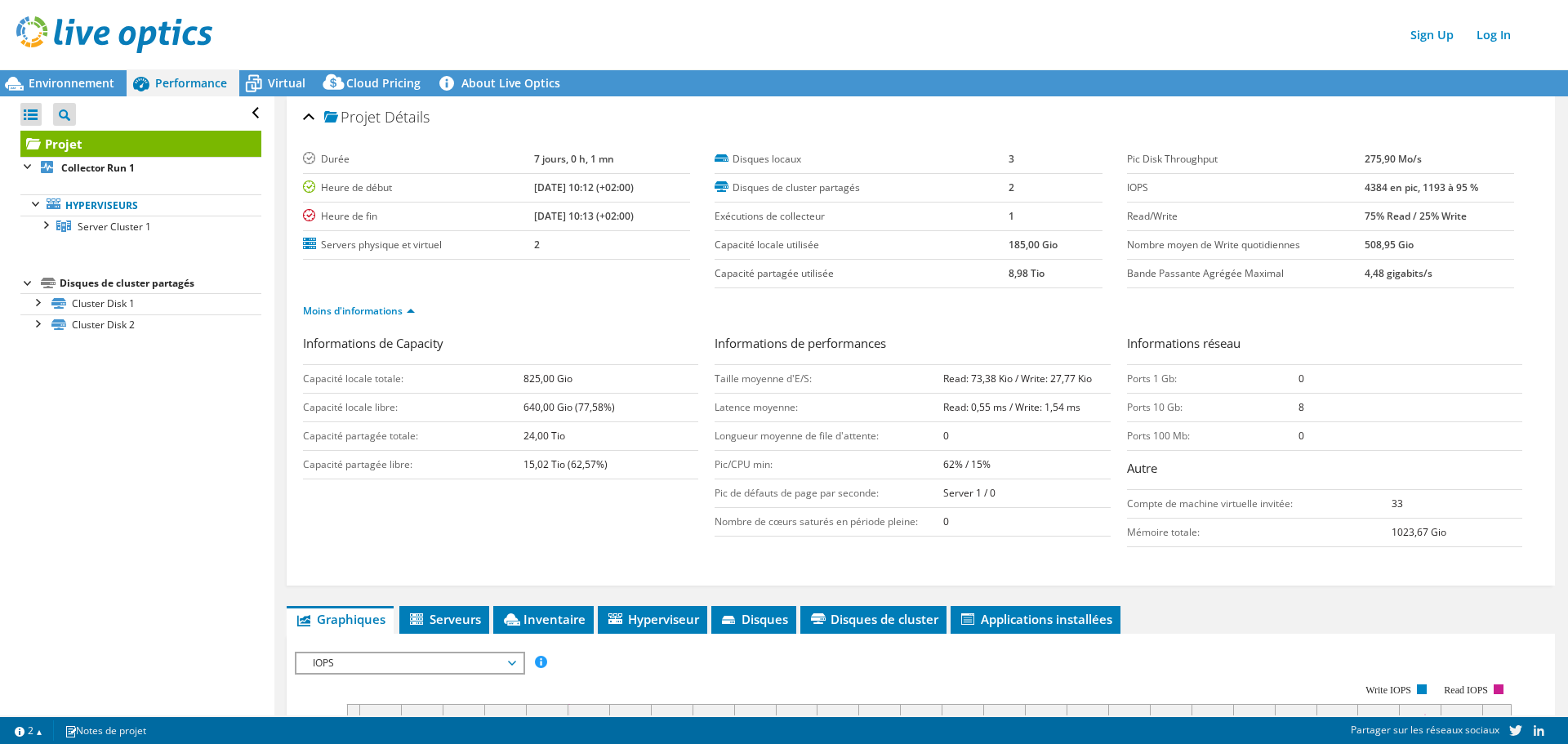
drag, startPoint x: 1358, startPoint y: 193, endPoint x: 1487, endPoint y: 190, distance: 129.0
click at [1487, 190] on td "4384 en pic, 1193 à 95 %" at bounding box center [1439, 188] width 150 height 28
click at [84, 228] on span "Server Cluster 1" at bounding box center [114, 227] width 73 height 14
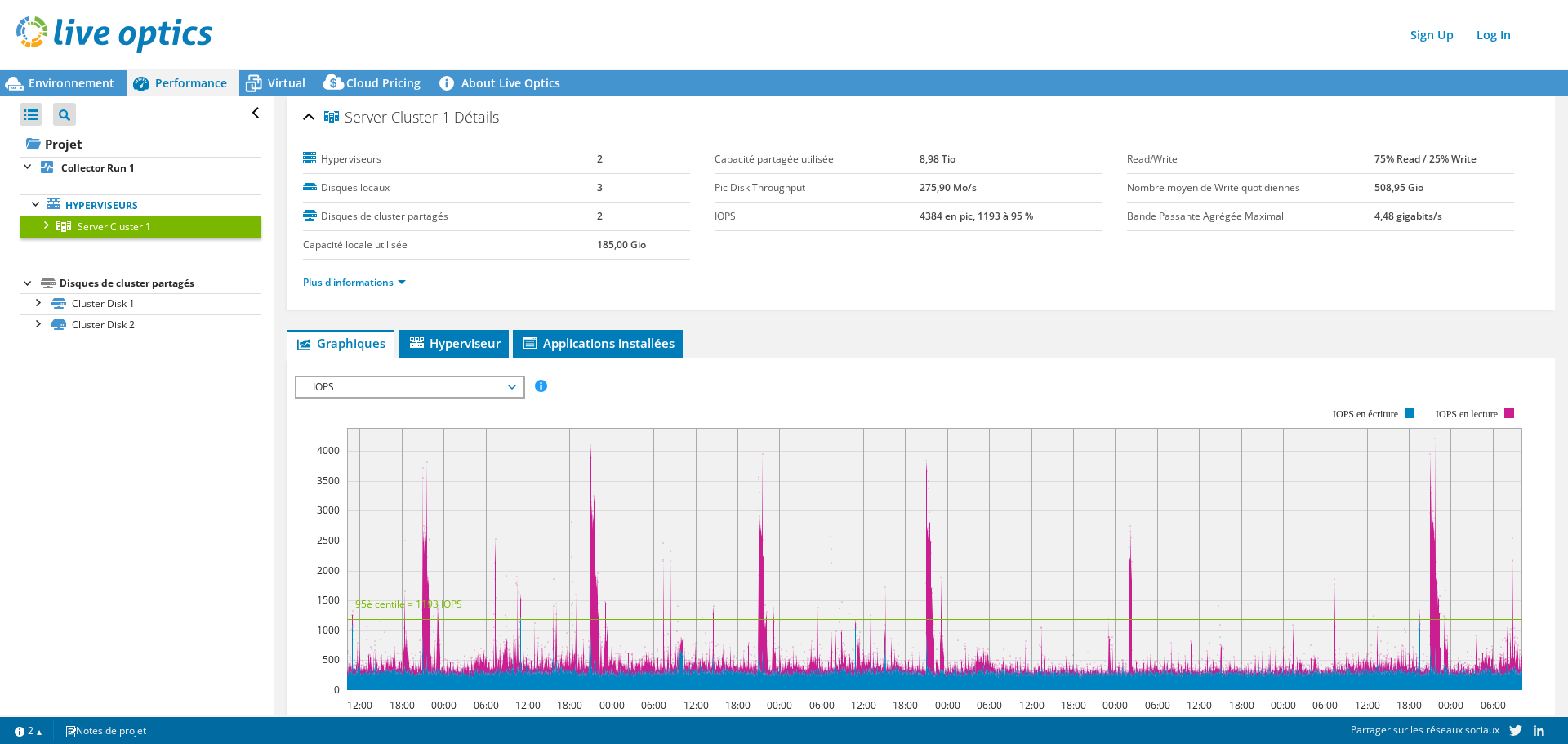
click at [311, 278] on link "Plus d'informations" at bounding box center [354, 283] width 103 height 14
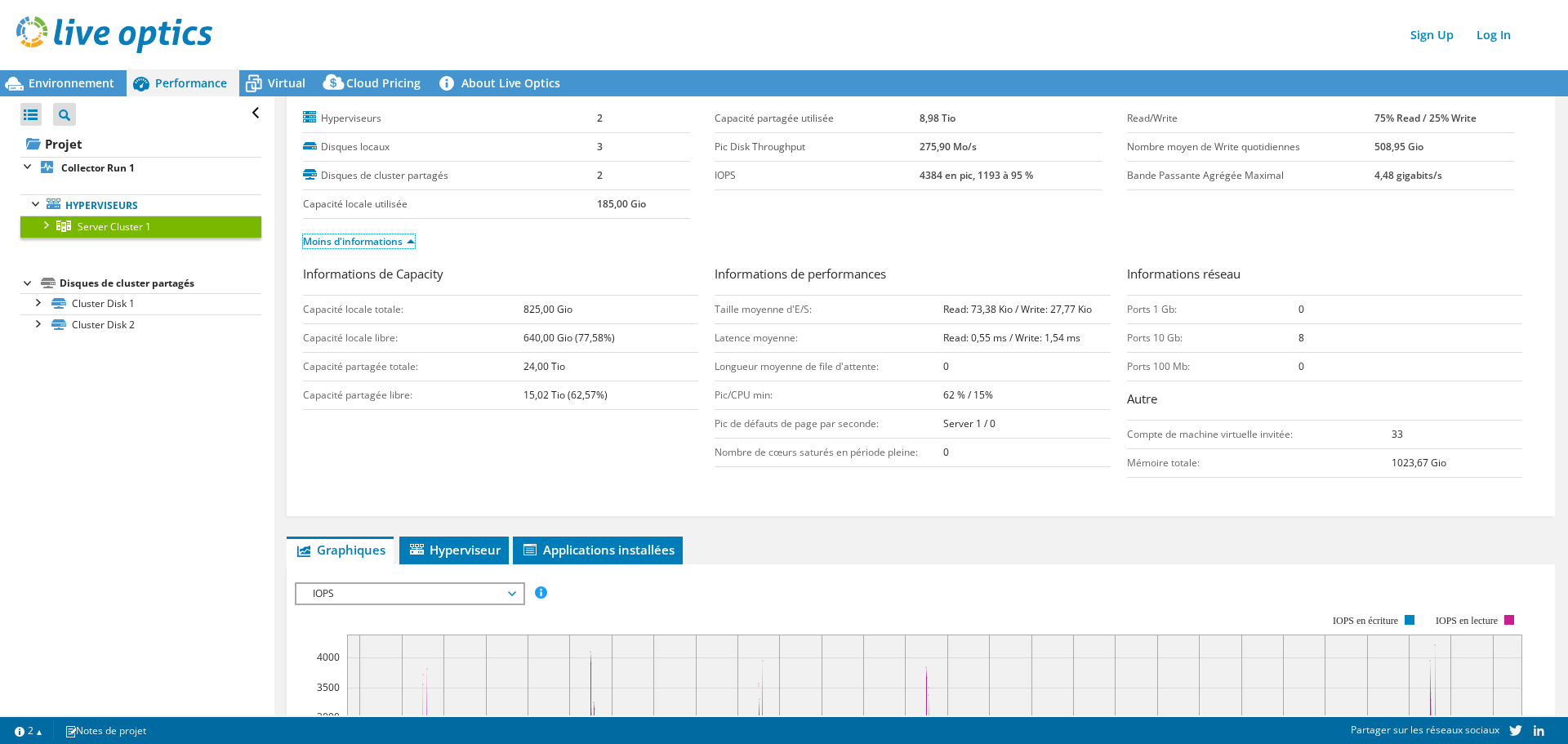
scroll to position [163, 0]
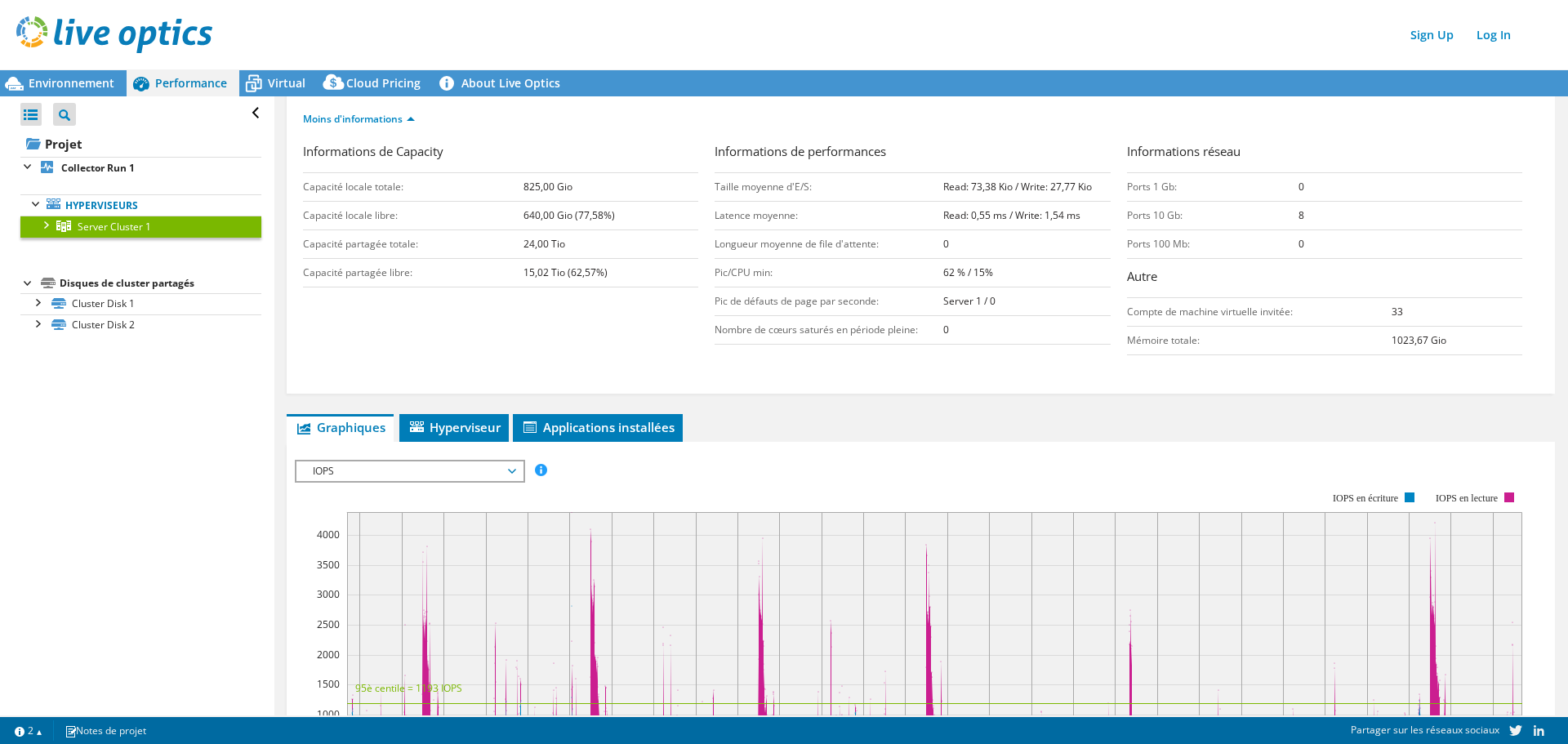
click at [47, 223] on div at bounding box center [45, 224] width 16 height 16
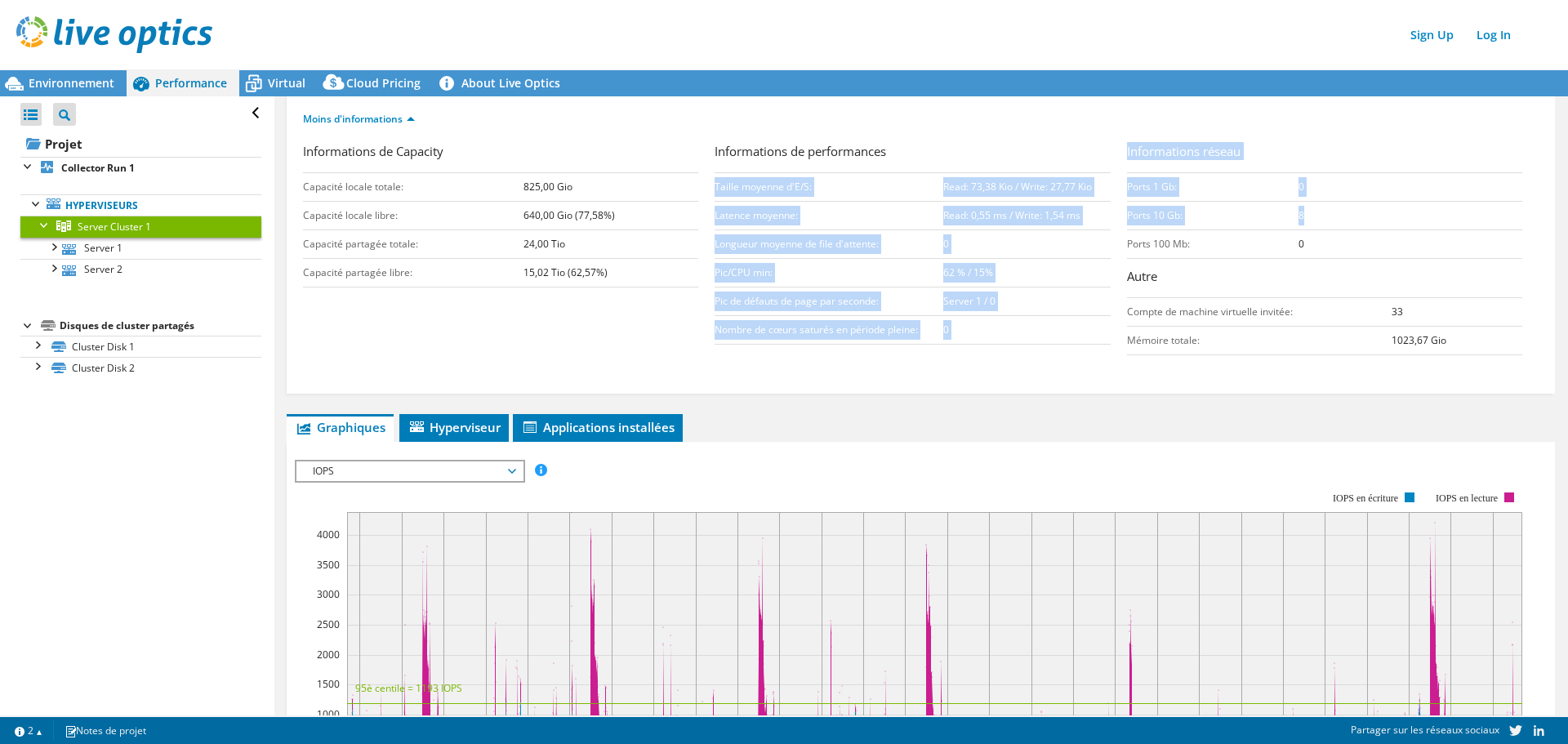
drag, startPoint x: 1296, startPoint y: 215, endPoint x: 1114, endPoint y: 214, distance: 182.0
click at [1114, 213] on div "Informations de Capacity Capacité locale totale: 825,00 Gio Capacité locale lib…" at bounding box center [921, 253] width 1236 height 221
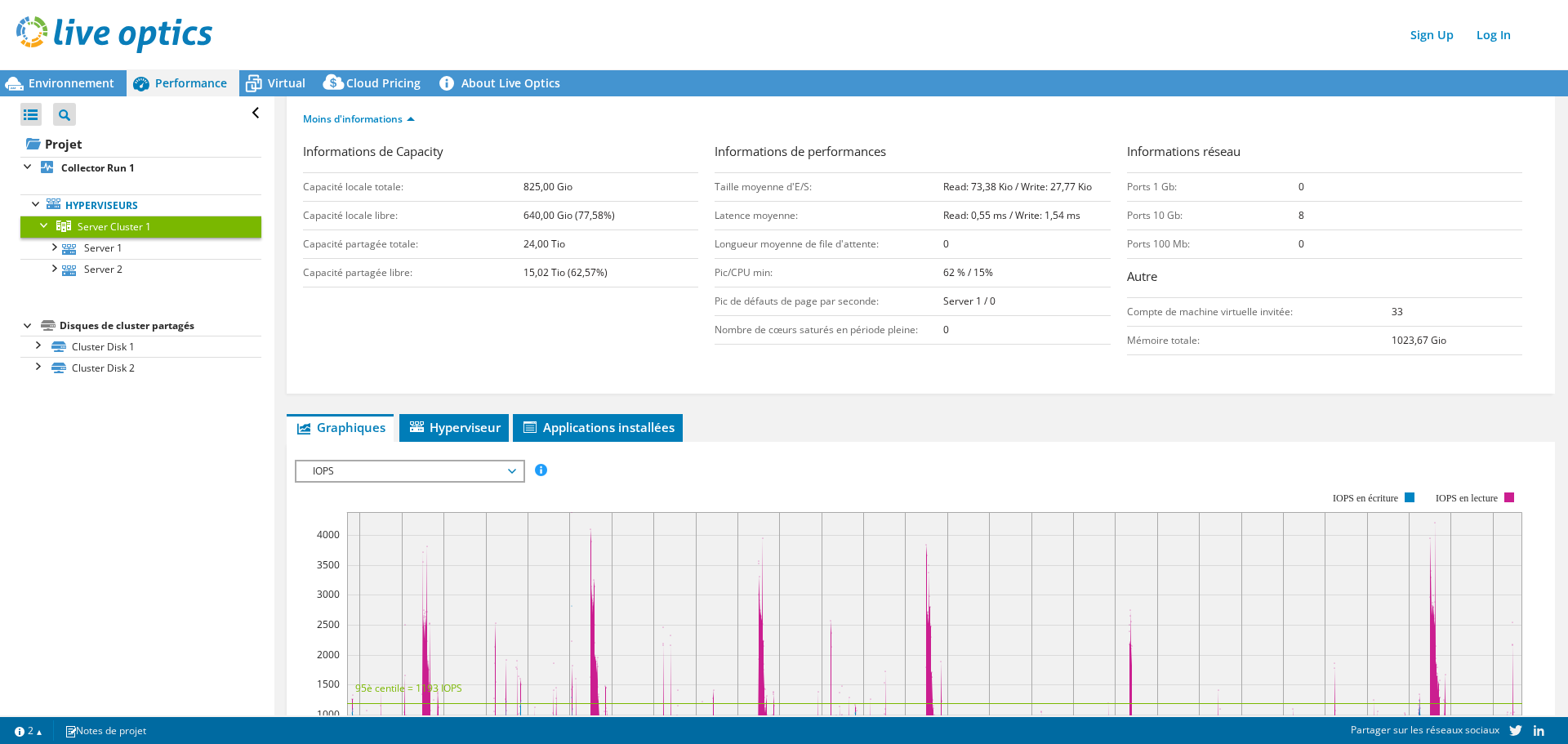
click at [1114, 215] on div "Informations de performances Taille moyenne d'E/S: Read: 73,38 Kio / Write: 27,…" at bounding box center [920, 244] width 412 height 203
drag, startPoint x: 1118, startPoint y: 217, endPoint x: 1318, endPoint y: 217, distance: 200.0
click at [1318, 217] on tr "Ports 10 Gb: 8" at bounding box center [1325, 216] width 395 height 28
click at [1318, 217] on td "8" at bounding box center [1410, 216] width 224 height 28
drag, startPoint x: 1300, startPoint y: 217, endPoint x: 1072, endPoint y: 218, distance: 228.0
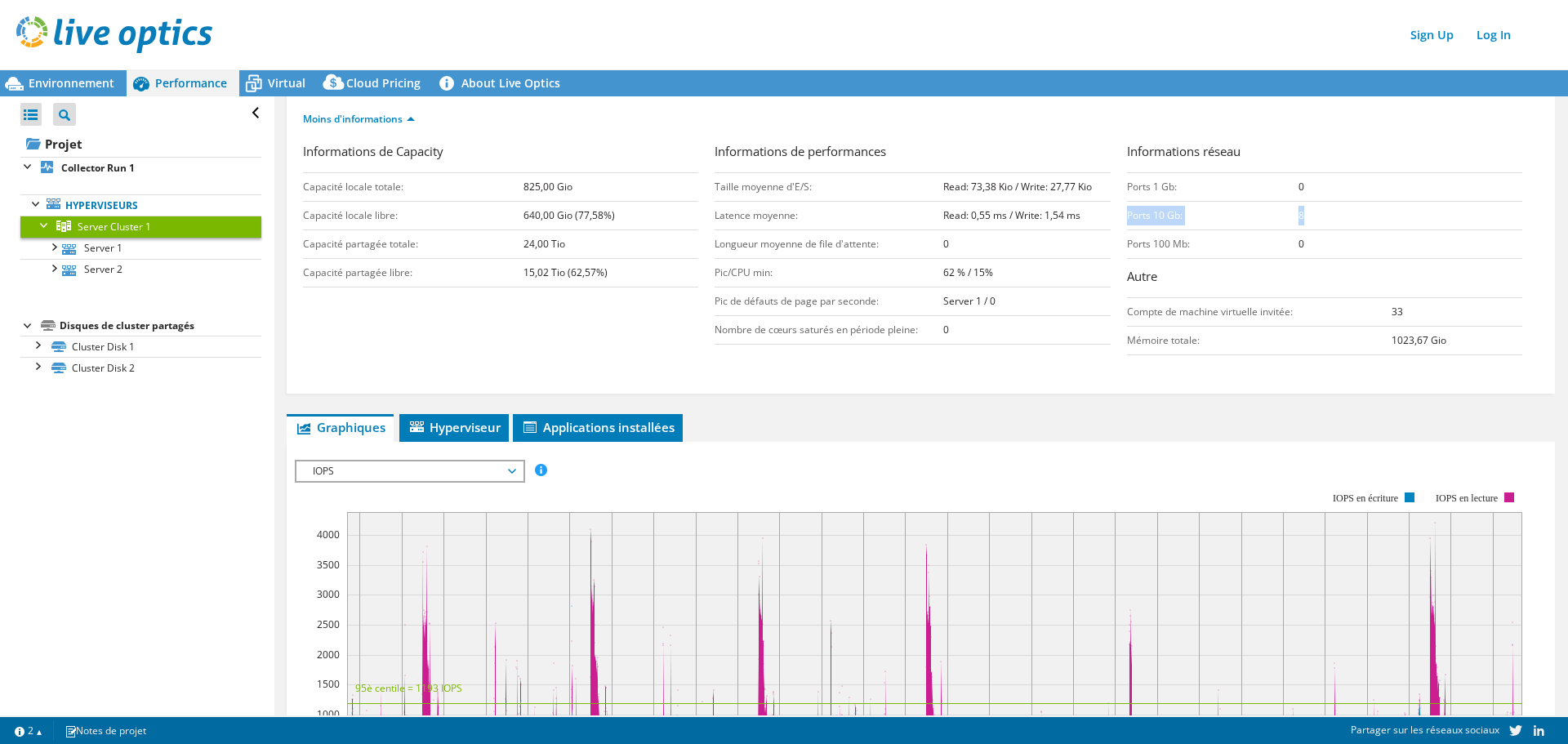
click at [1072, 218] on div "Informations de Capacity Capacité locale totale: 825,00 Gio Capacité locale lib…" at bounding box center [921, 253] width 1236 height 221
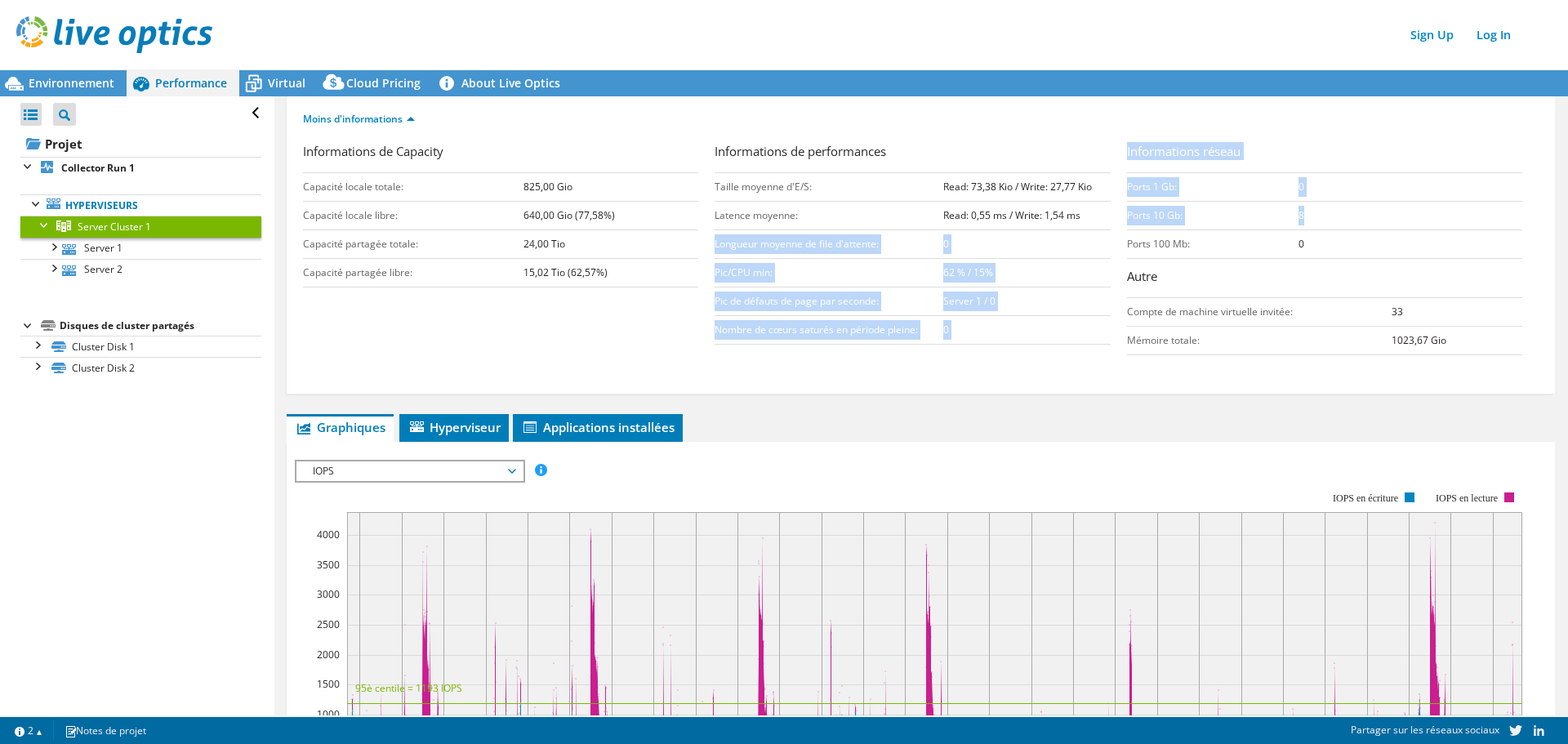
click at [1127, 213] on td "Ports 10 Gb:" at bounding box center [1213, 216] width 173 height 28
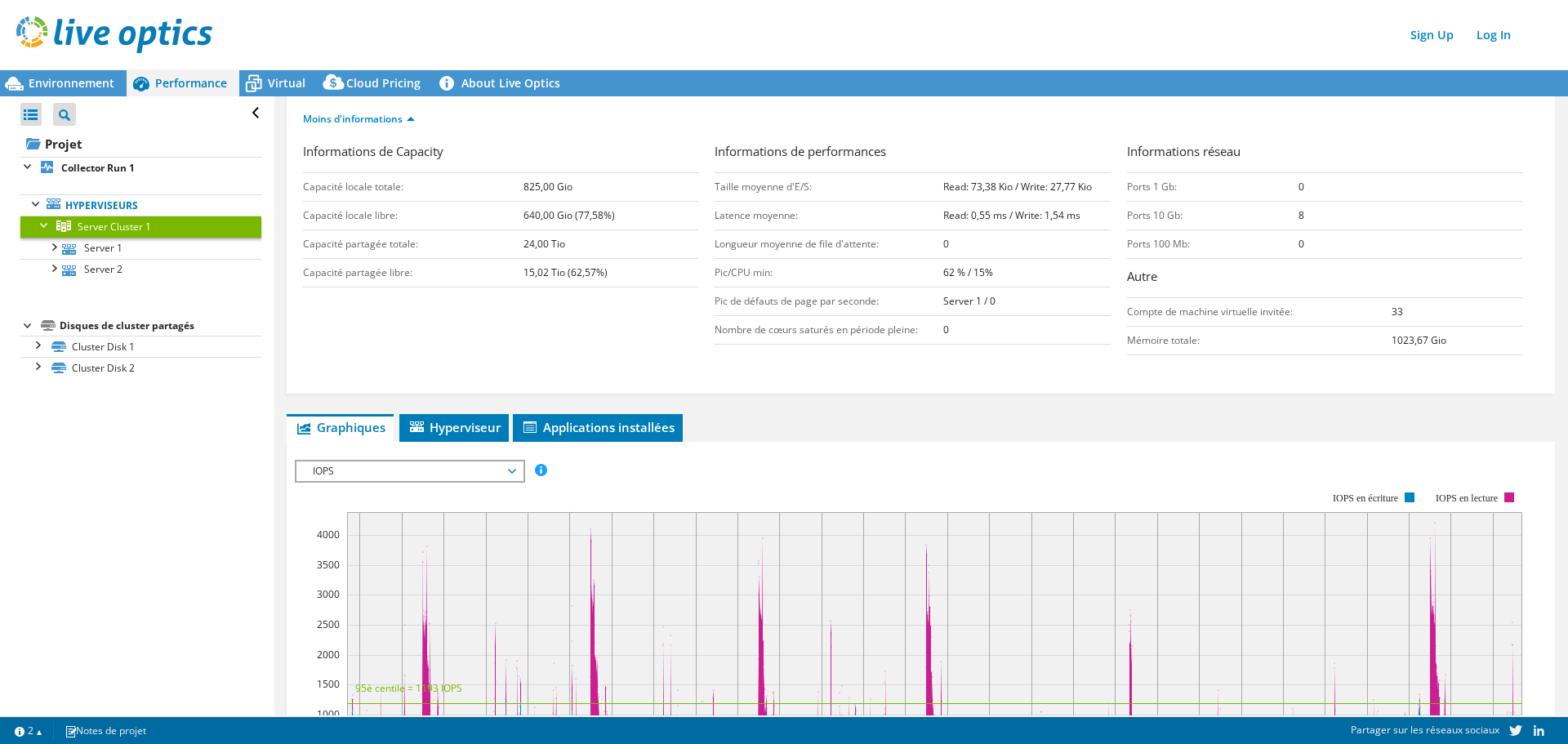
drag, startPoint x: 517, startPoint y: 192, endPoint x: 591, endPoint y: 197, distance: 74.2
click at [591, 197] on tr "Capacité locale totale: 825,00 Gio" at bounding box center [500, 188] width 395 height 28
click at [581, 181] on td "825,00 Gio" at bounding box center [610, 188] width 174 height 28
click at [491, 363] on div "Informations de Capacity Capacité locale totale: 825,00 Gio Capacité locale lib…" at bounding box center [921, 253] width 1236 height 221
click at [712, 380] on div "Informations de Capacity Capacité locale totale: 825,00 Gio Capacité locale lib…" at bounding box center [921, 267] width 1236 height 248
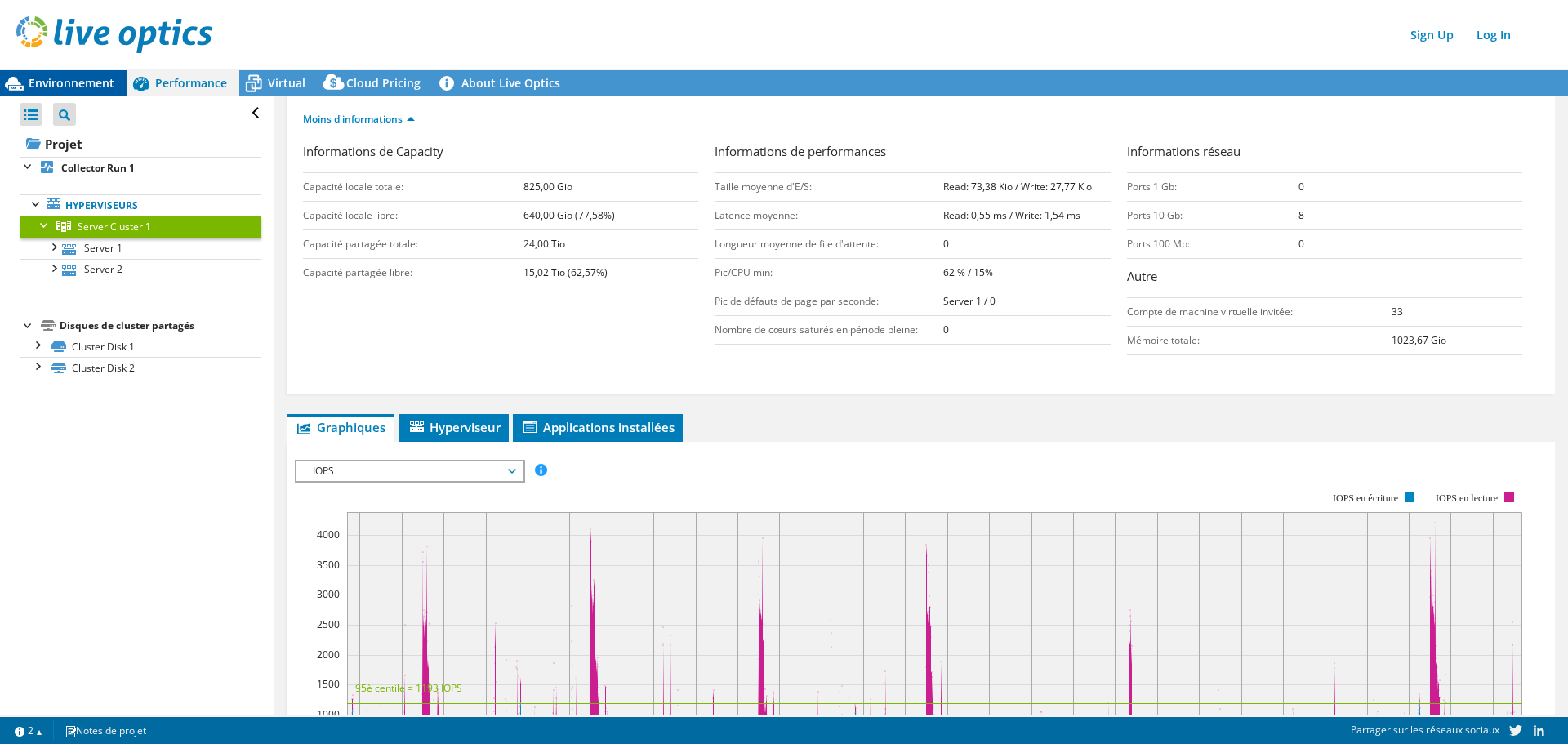
click at [77, 84] on span "Environnement" at bounding box center [71, 83] width 86 height 16
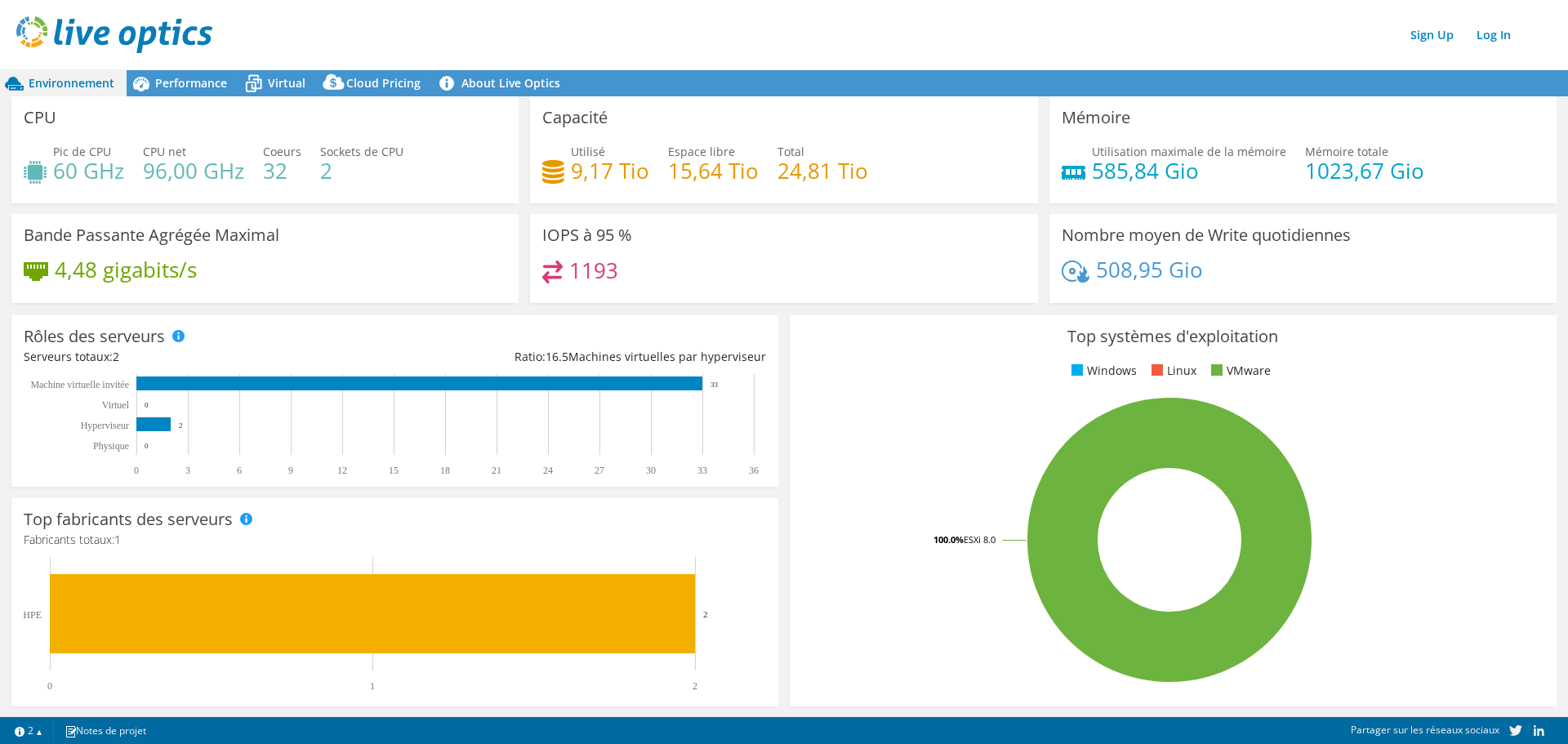
click at [880, 127] on div "Capacité Utilisé 9,17 Tio Espace libre 15,64 Tio Total 24,81 Tio" at bounding box center [784, 150] width 507 height 107
click at [864, 10] on header "Sign Up Log In" at bounding box center [800, 35] width 1601 height 69
click at [1044, 174] on div "Mémoire Utilisation maximale de la mémoire 585,84 Gio Mémoire totale 1023,67 Gio" at bounding box center [1303, 150] width 519 height 107
click at [1044, 50] on div "Sign Up Log In" at bounding box center [799, 35] width 1568 height 37
